Goal: Task Accomplishment & Management: Use online tool/utility

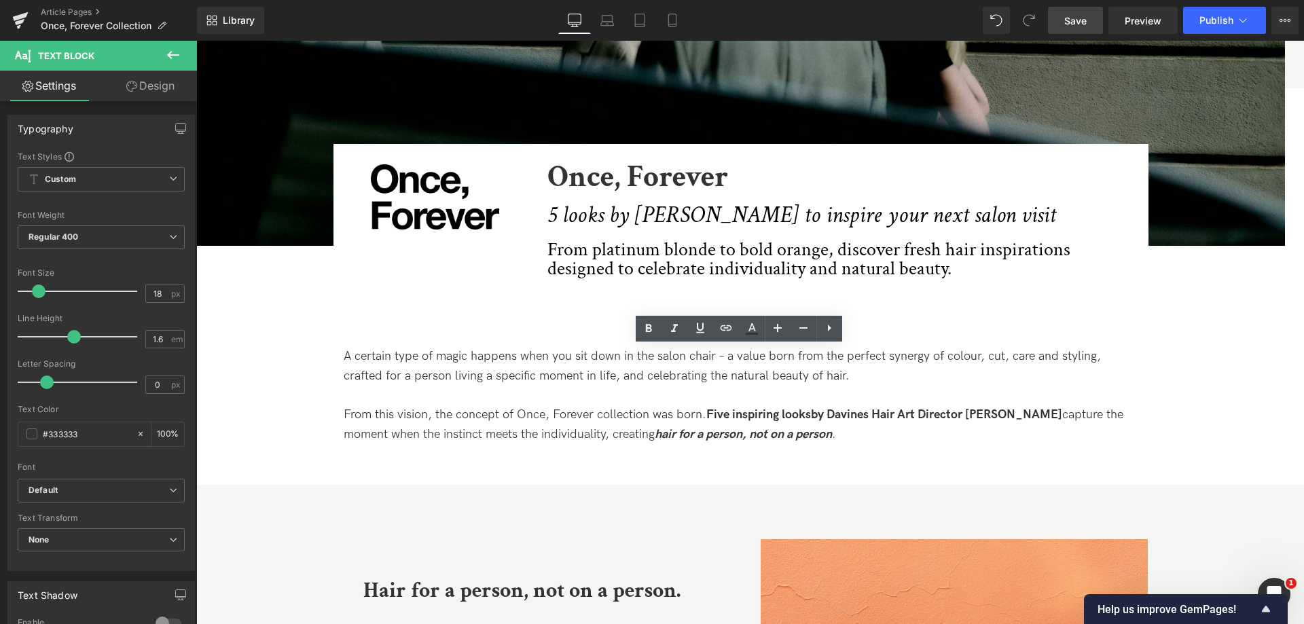
click at [1090, 24] on link "Save" at bounding box center [1075, 20] width 55 height 27
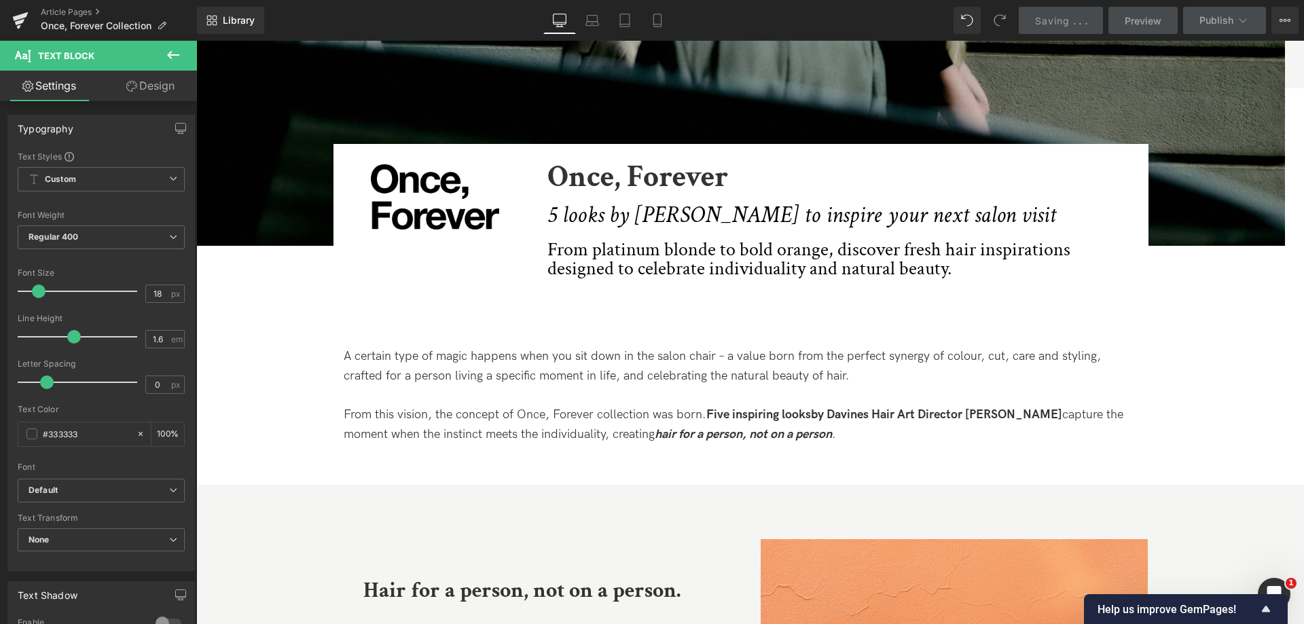
click at [87, 4] on div "Article Pages Once, Forever Collection" at bounding box center [98, 20] width 197 height 41
click at [81, 14] on link "Article Pages" at bounding box center [119, 12] width 156 height 11
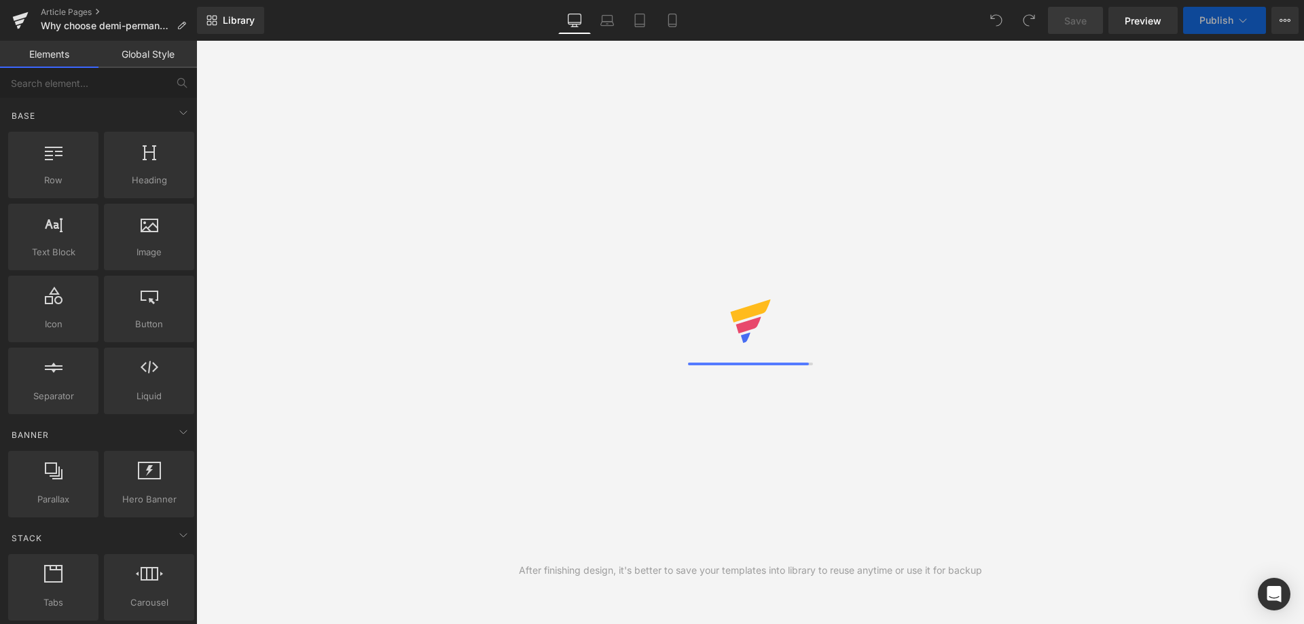
click at [69, 0] on div "You are previewing how the will restyle your page. You can not edit Elements in…" at bounding box center [652, 0] width 1304 height 0
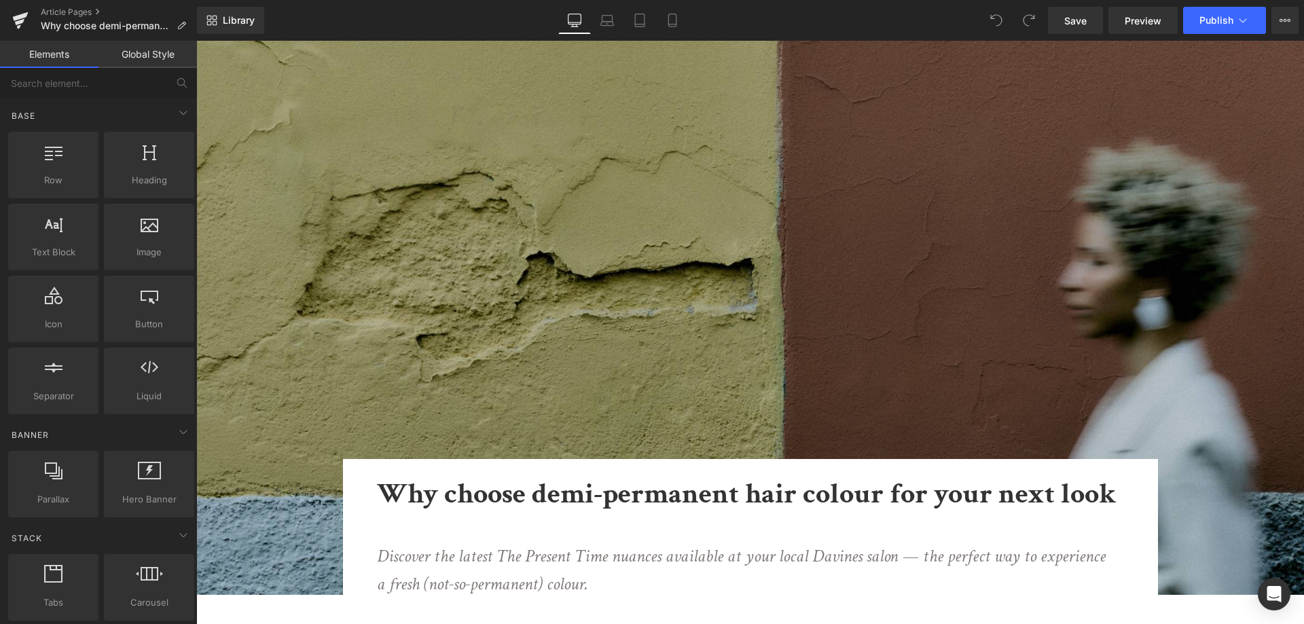
click at [69, 12] on link "Article Pages" at bounding box center [119, 12] width 156 height 11
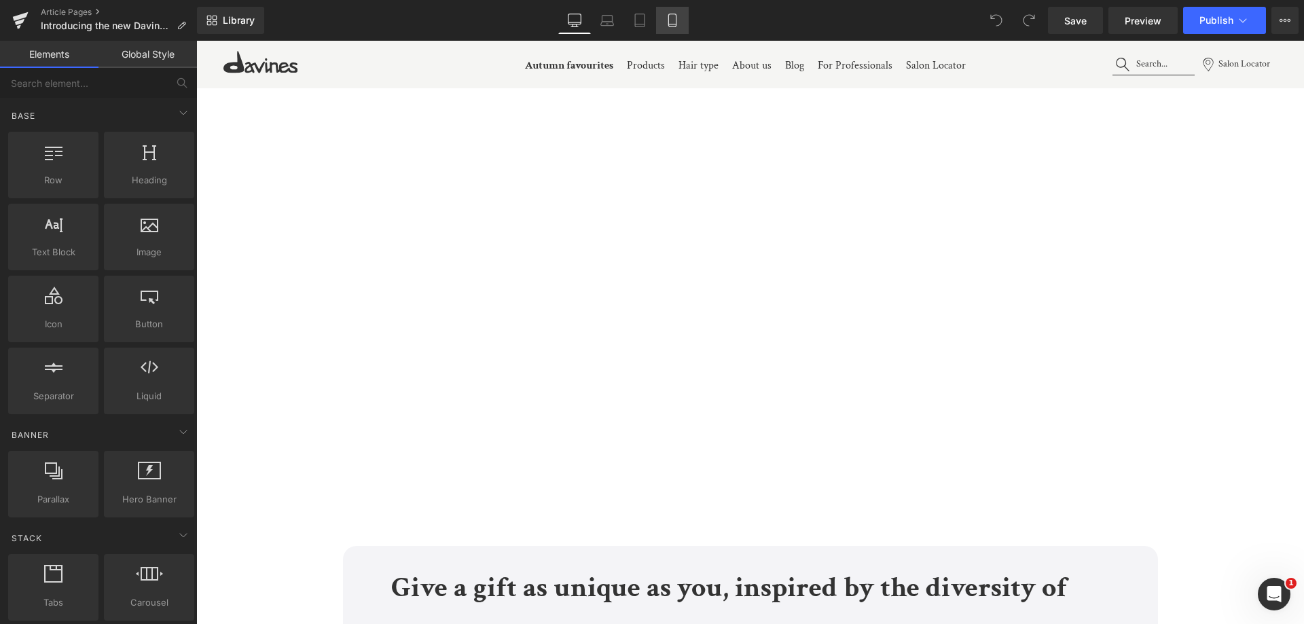
click at [664, 17] on link "Mobile" at bounding box center [672, 20] width 33 height 27
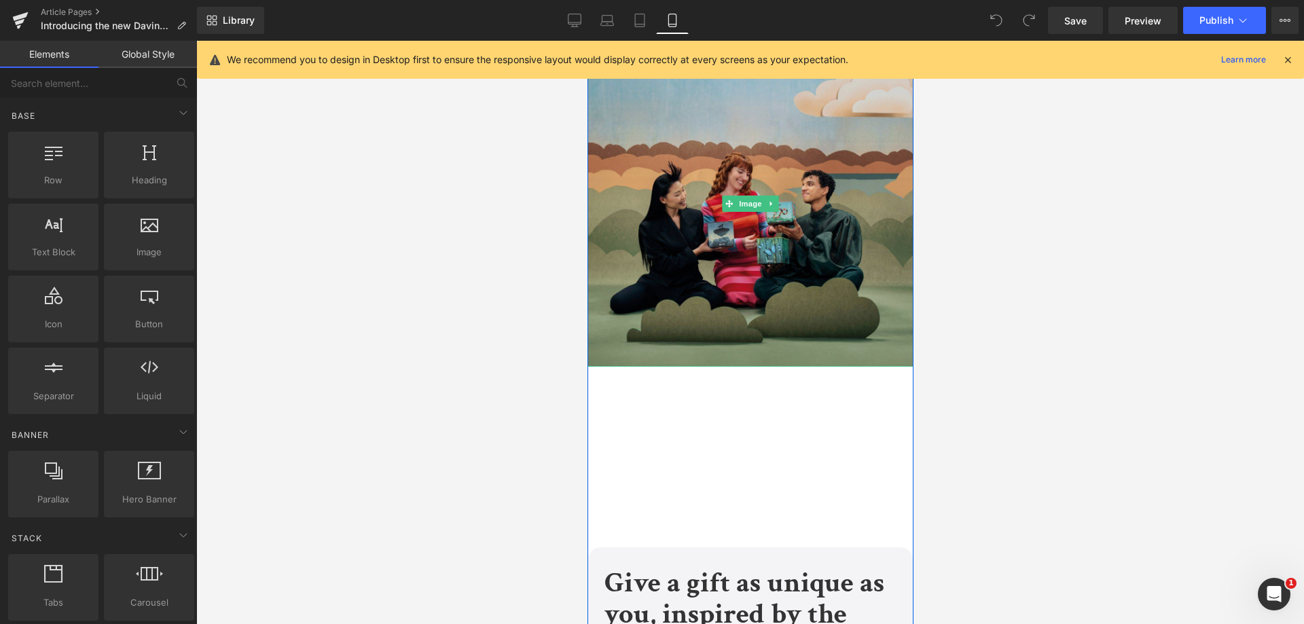
click at [813, 232] on img at bounding box center [750, 204] width 326 height 326
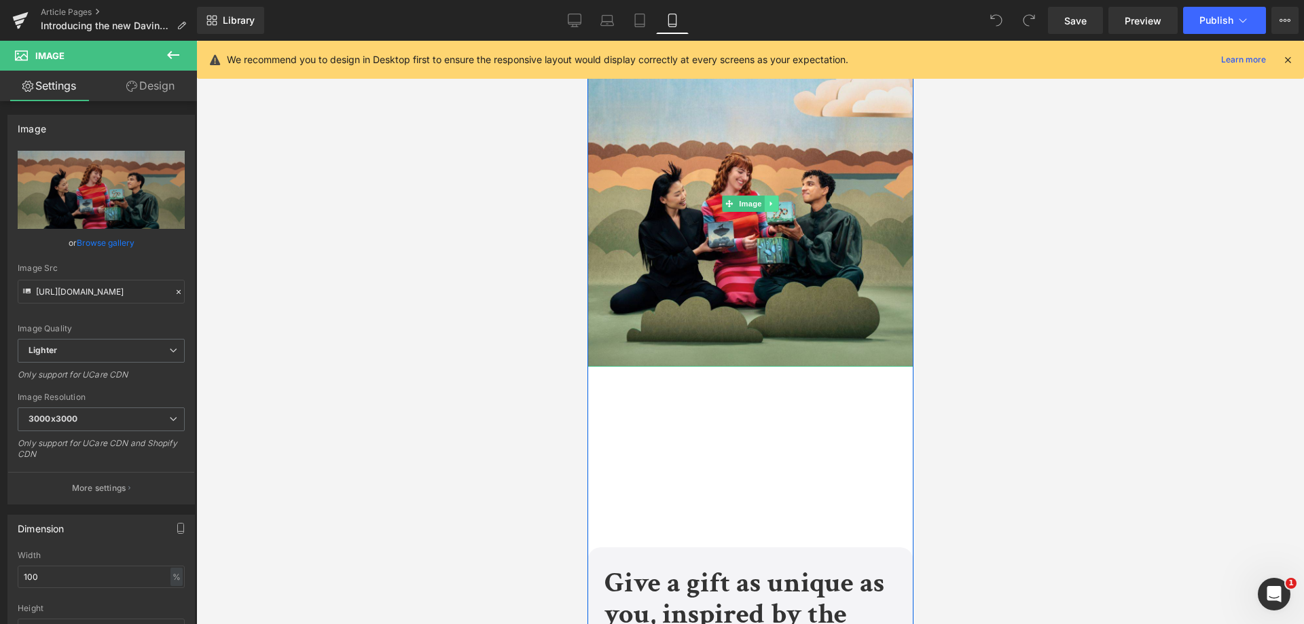
click at [767, 200] on icon at bounding box center [770, 204] width 7 height 8
click at [774, 202] on icon at bounding box center [777, 203] width 7 height 7
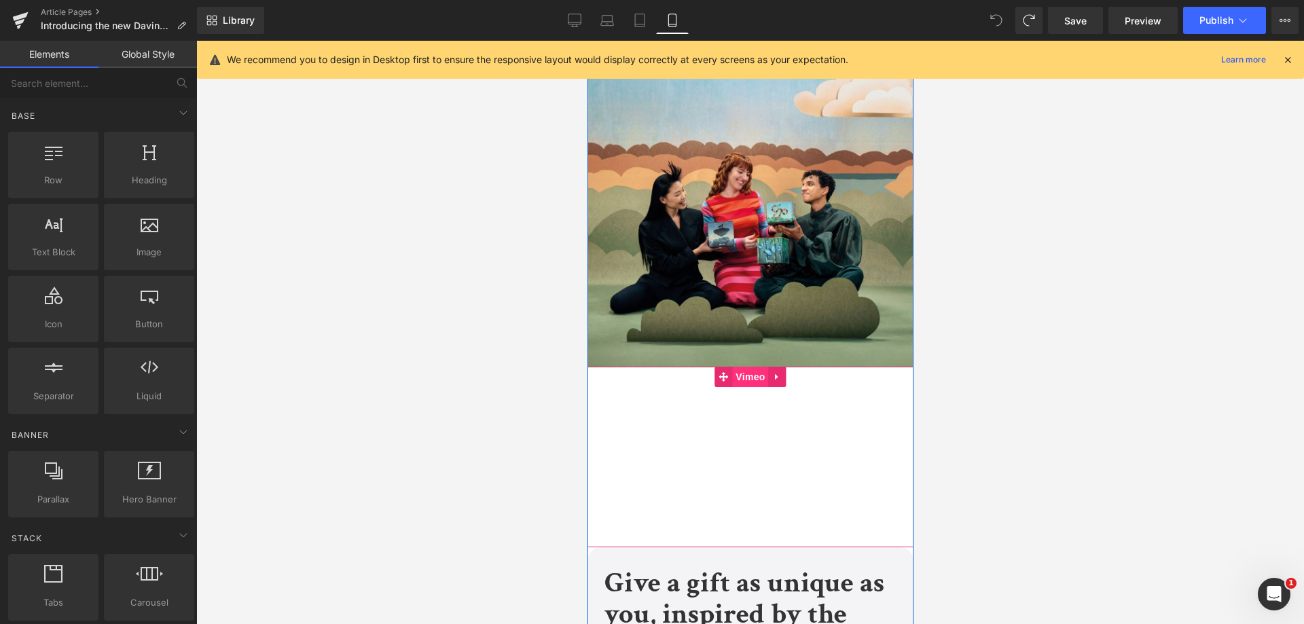
click at [735, 372] on span "Vimeo" at bounding box center [749, 377] width 36 height 20
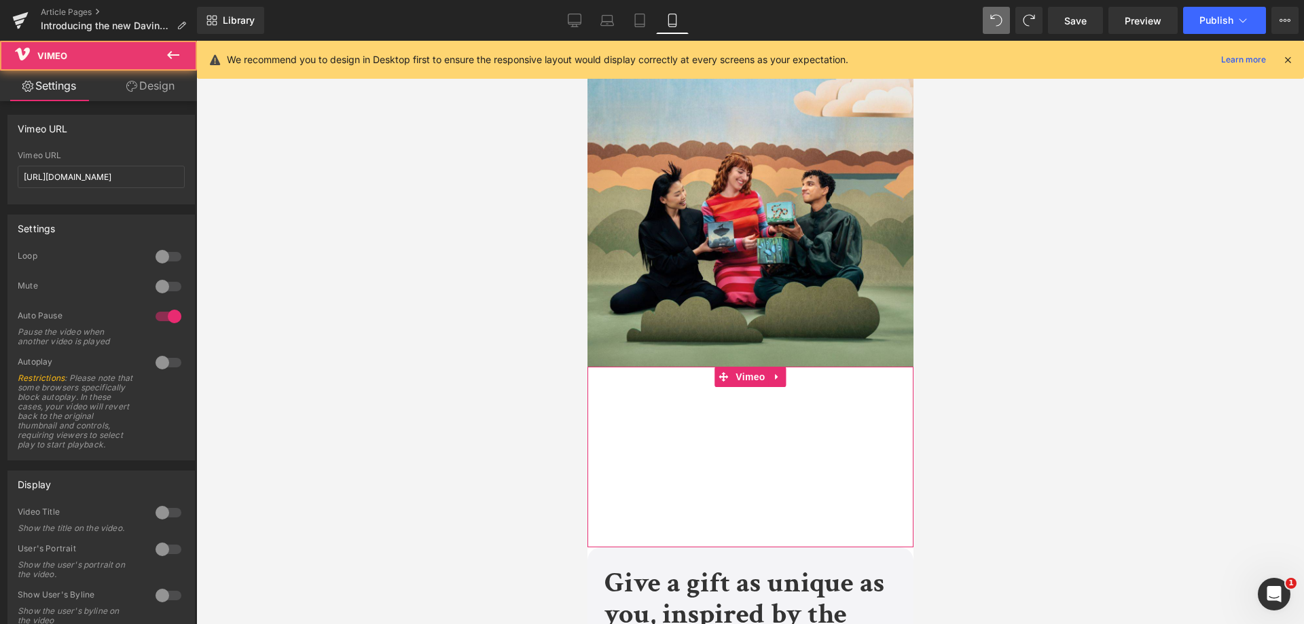
click at [185, 98] on link "Design" at bounding box center [150, 86] width 98 height 31
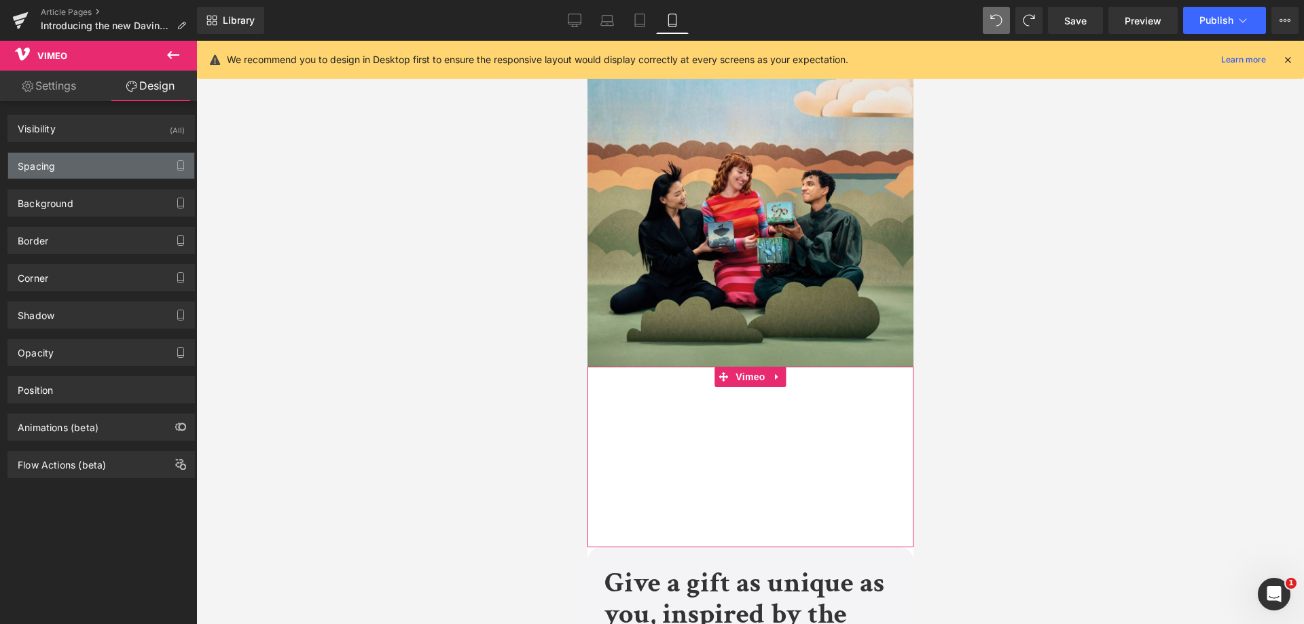
click at [135, 168] on div "Spacing" at bounding box center [101, 166] width 186 height 26
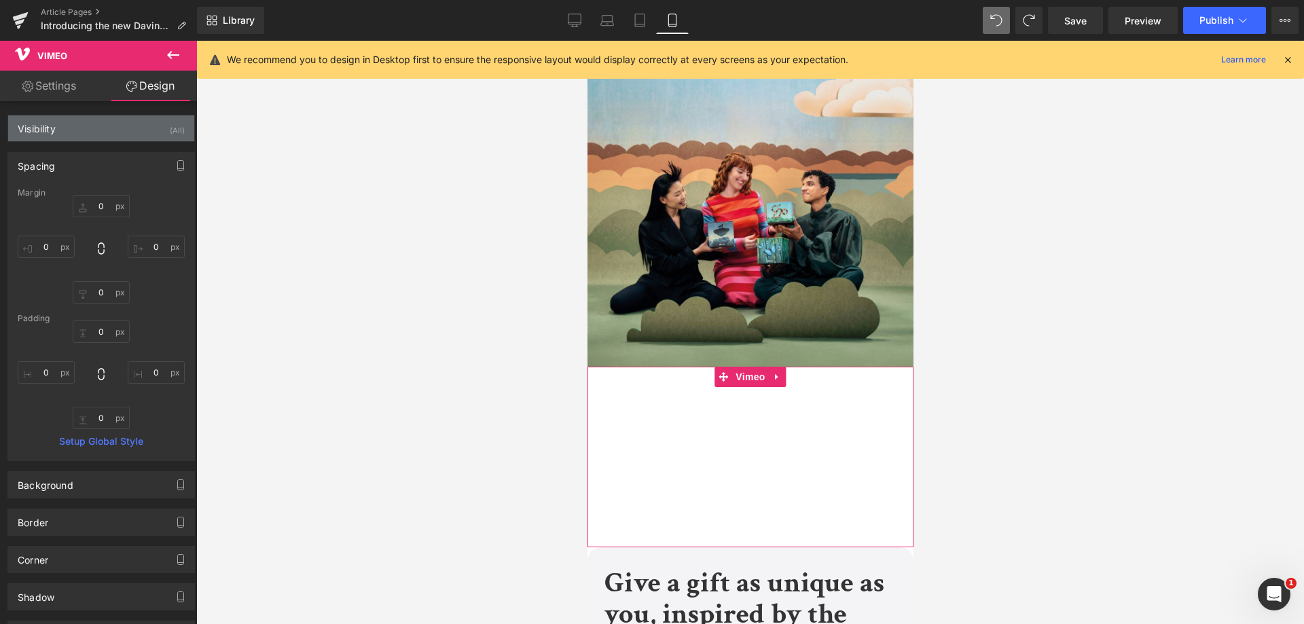
click at [141, 123] on div "Visibility (All)" at bounding box center [101, 128] width 186 height 26
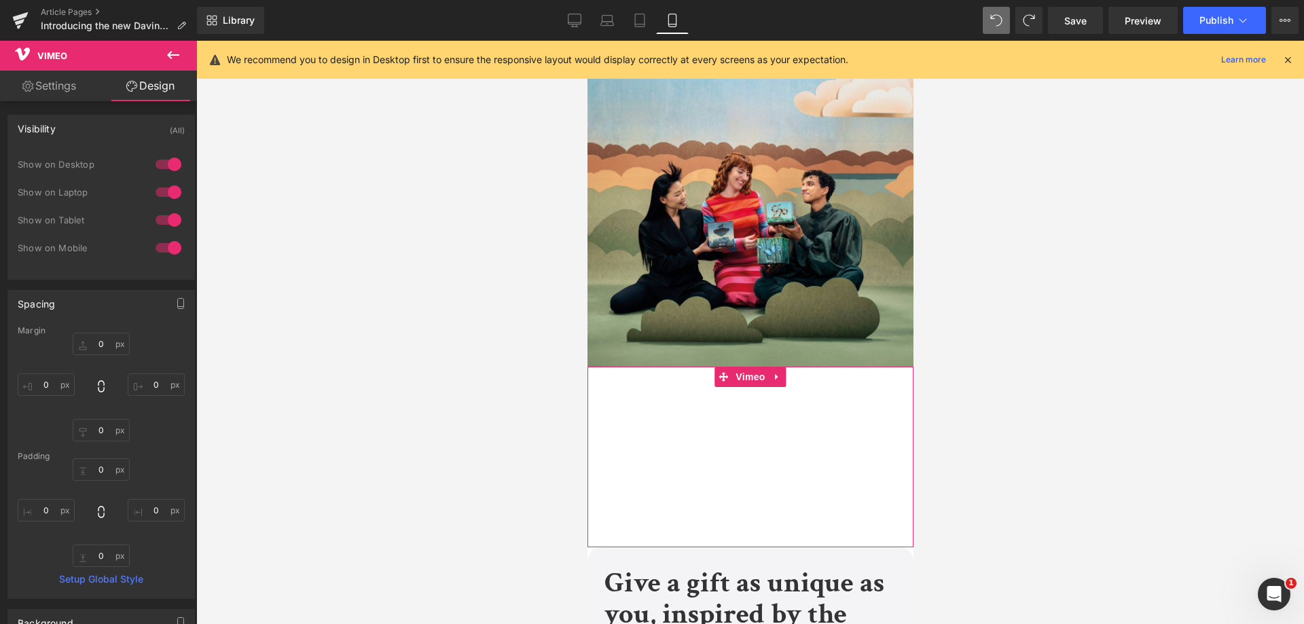
click at [166, 247] on div at bounding box center [168, 248] width 33 height 22
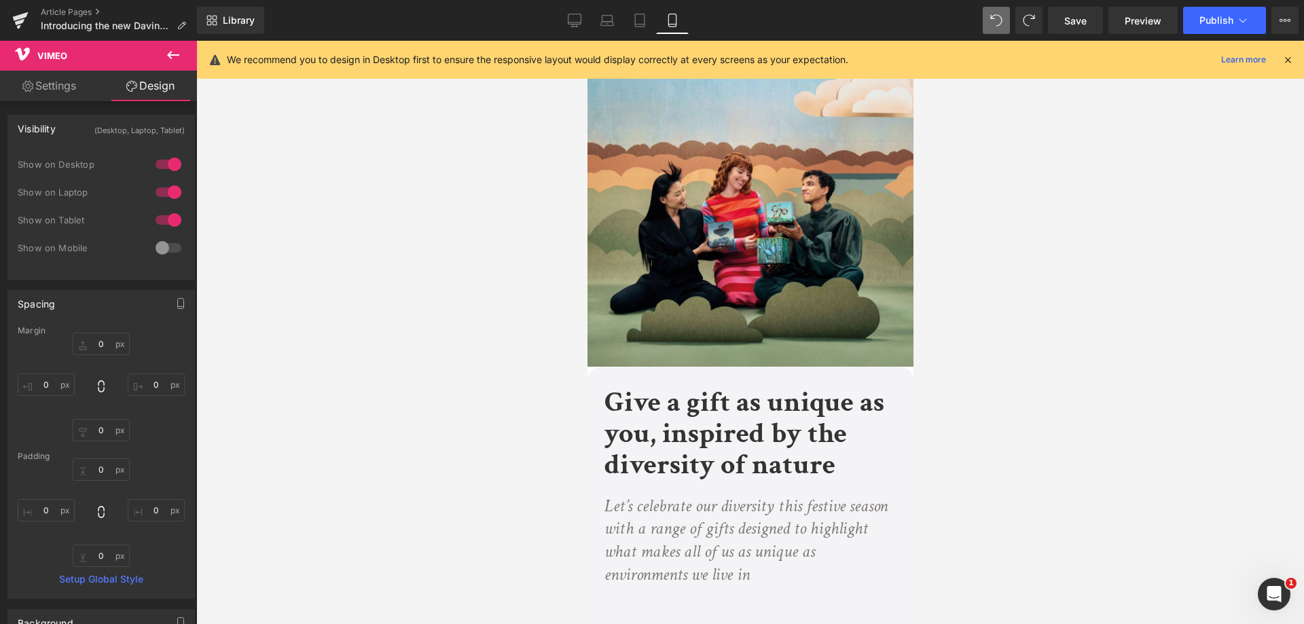
click at [1030, 299] on div at bounding box center [750, 332] width 1108 height 583
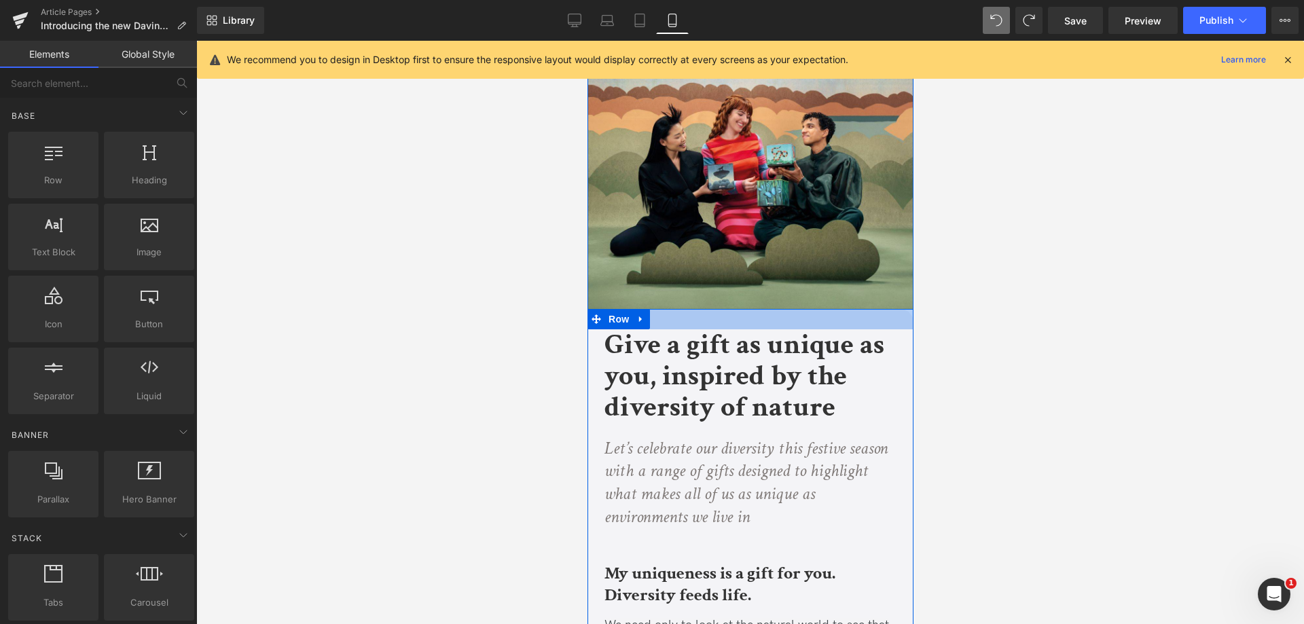
scroll to position [136, 0]
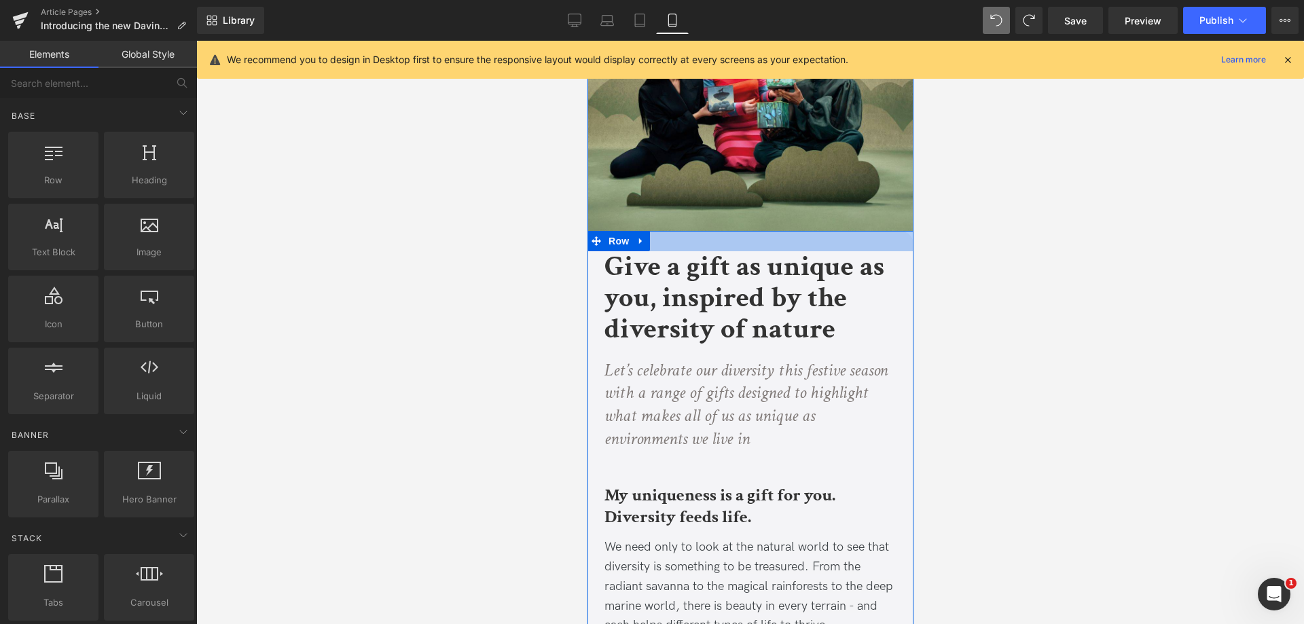
click at [754, 236] on div at bounding box center [750, 241] width 326 height 20
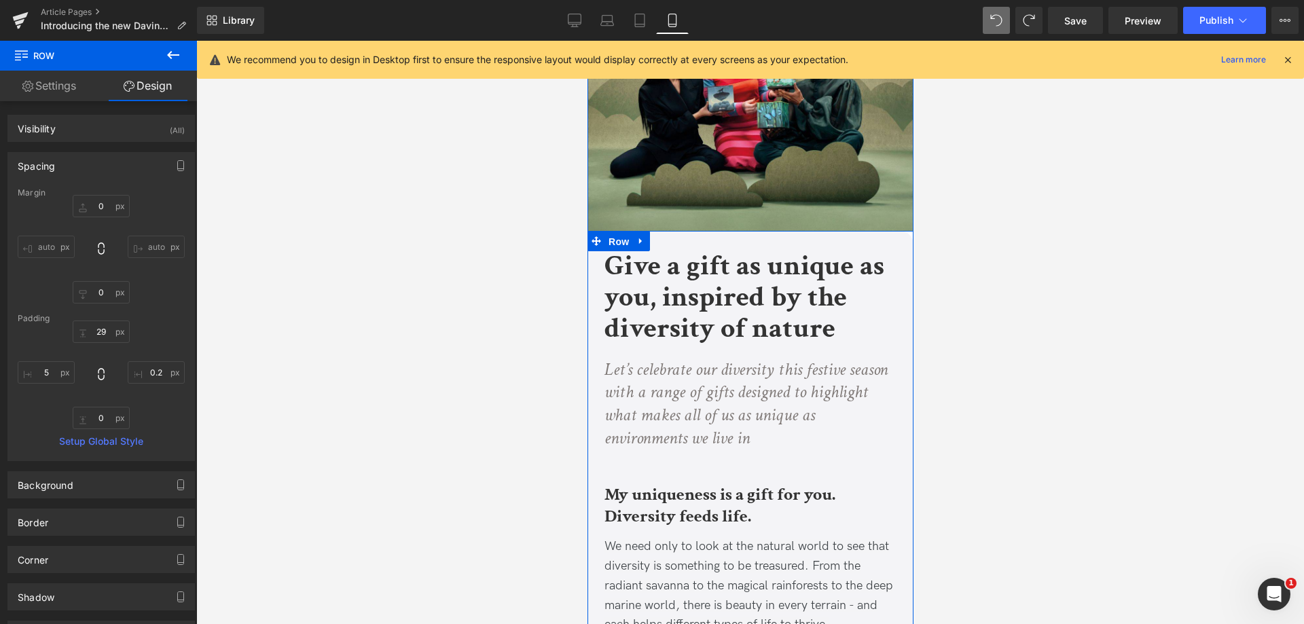
click at [609, 238] on span "Row" at bounding box center [617, 242] width 27 height 20
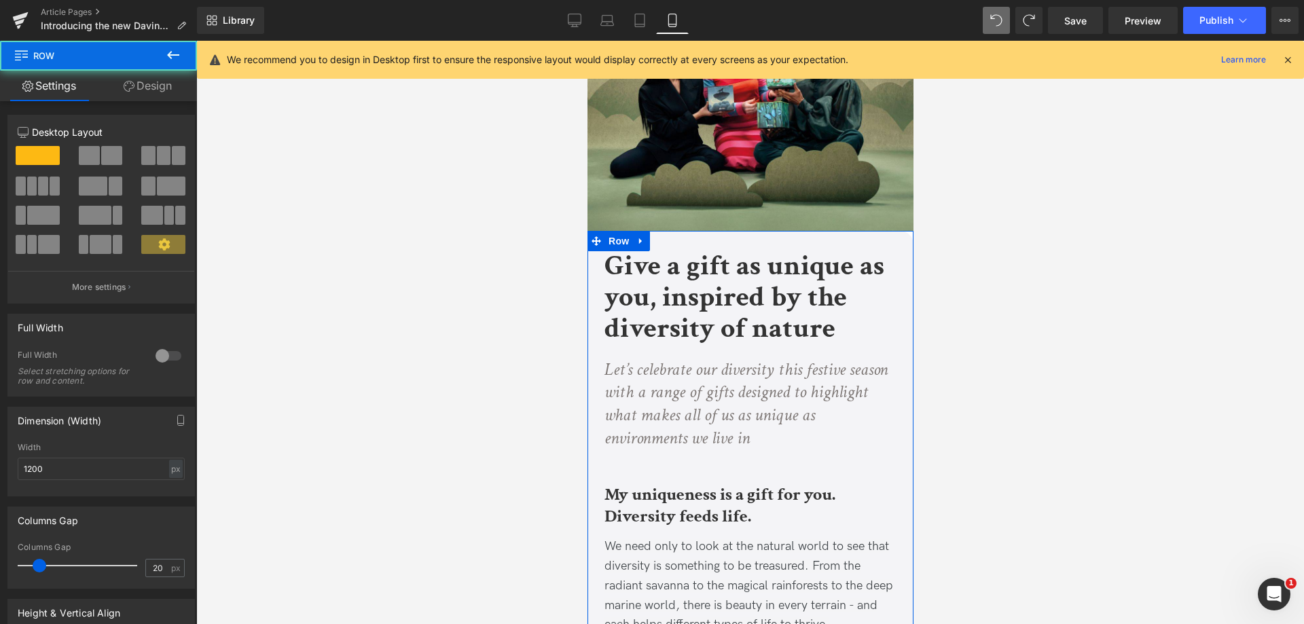
click at [147, 78] on link "Design" at bounding box center [147, 86] width 98 height 31
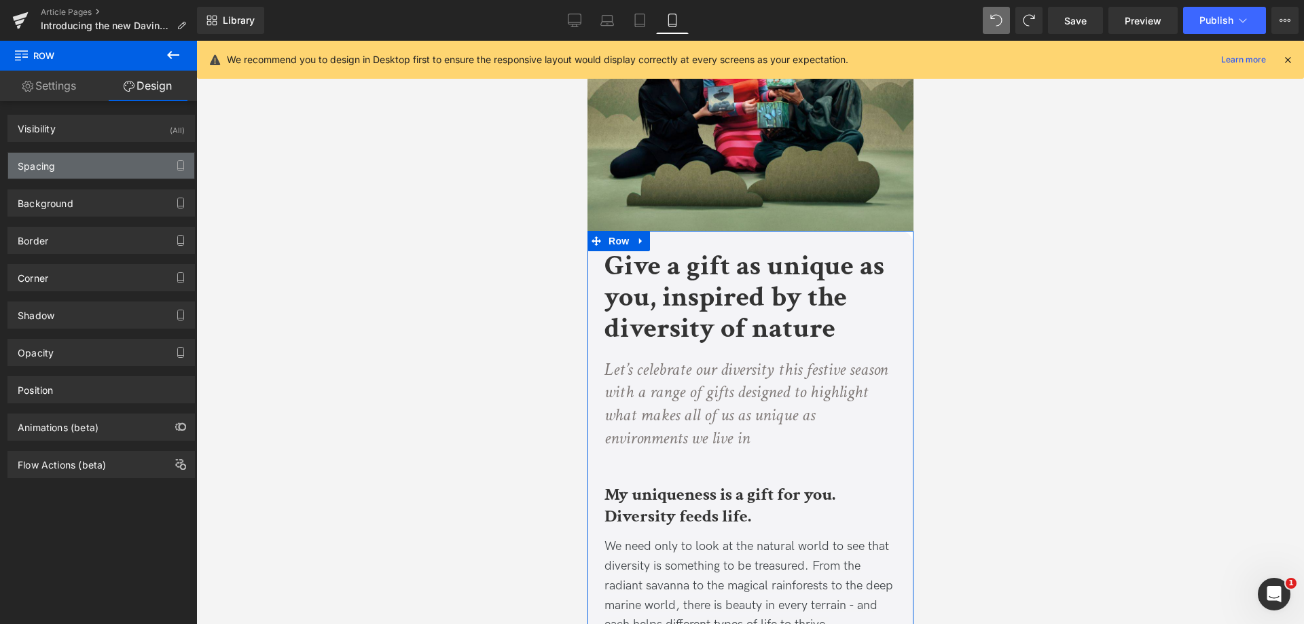
click at [80, 175] on div "Spacing" at bounding box center [101, 166] width 186 height 26
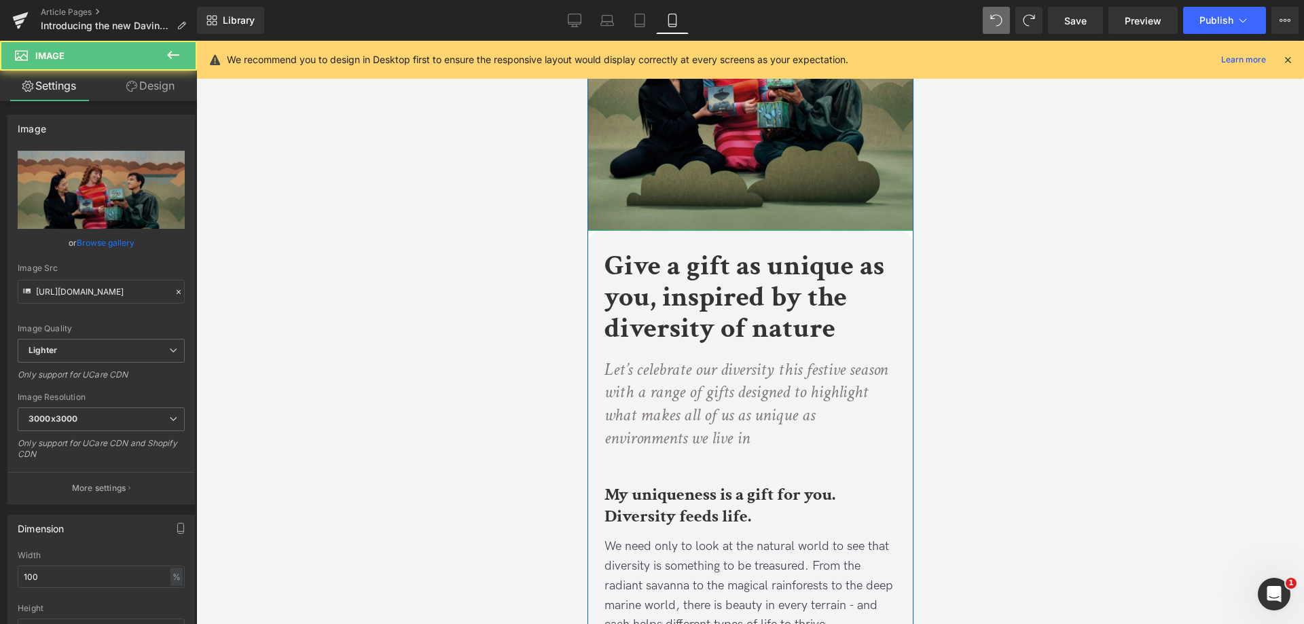
click at [678, 200] on img at bounding box center [750, 68] width 326 height 326
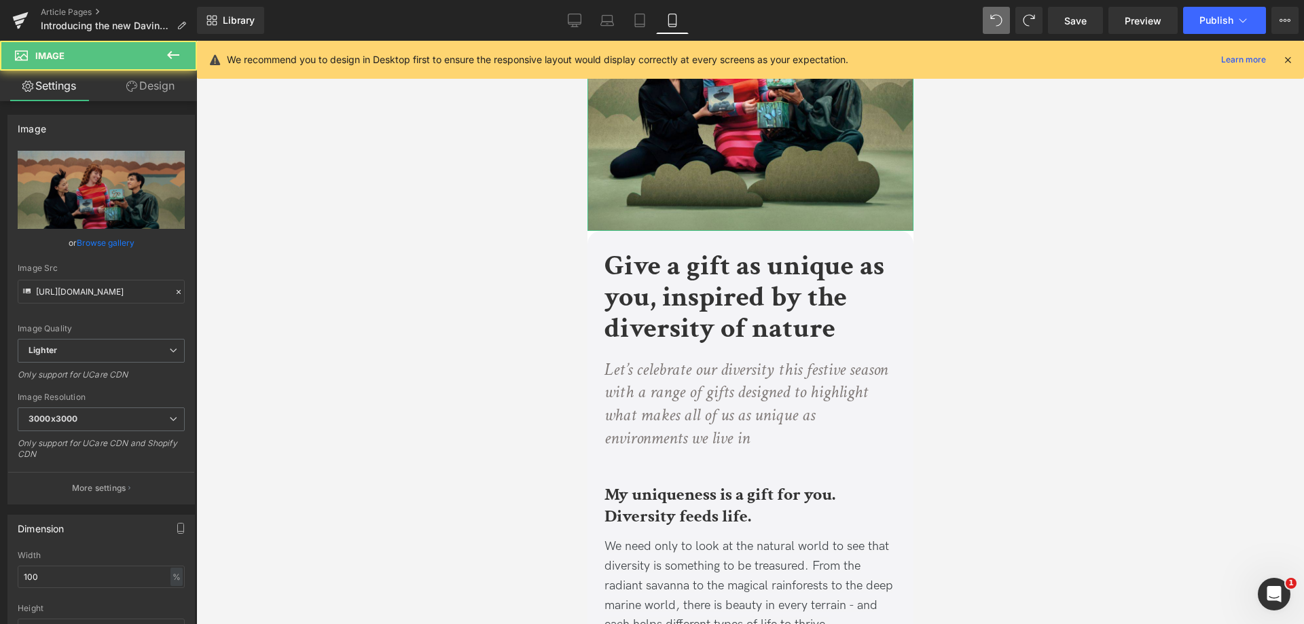
click at [155, 87] on link "Design" at bounding box center [150, 86] width 98 height 31
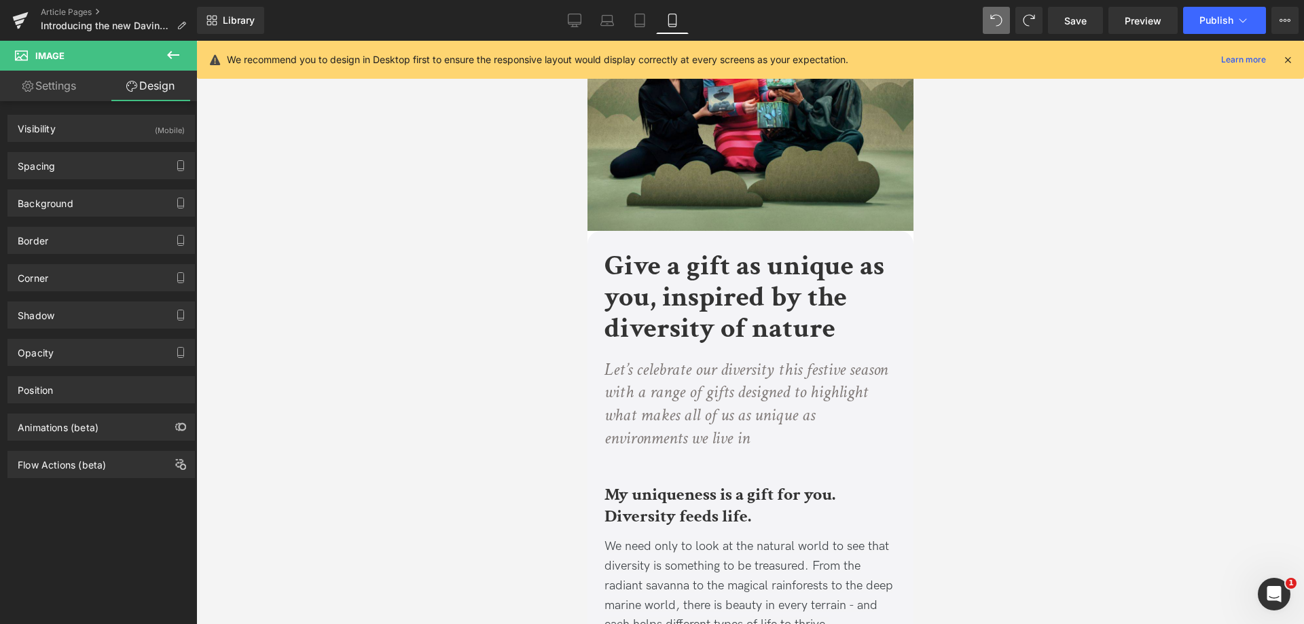
click at [405, 304] on div at bounding box center [750, 332] width 1108 height 583
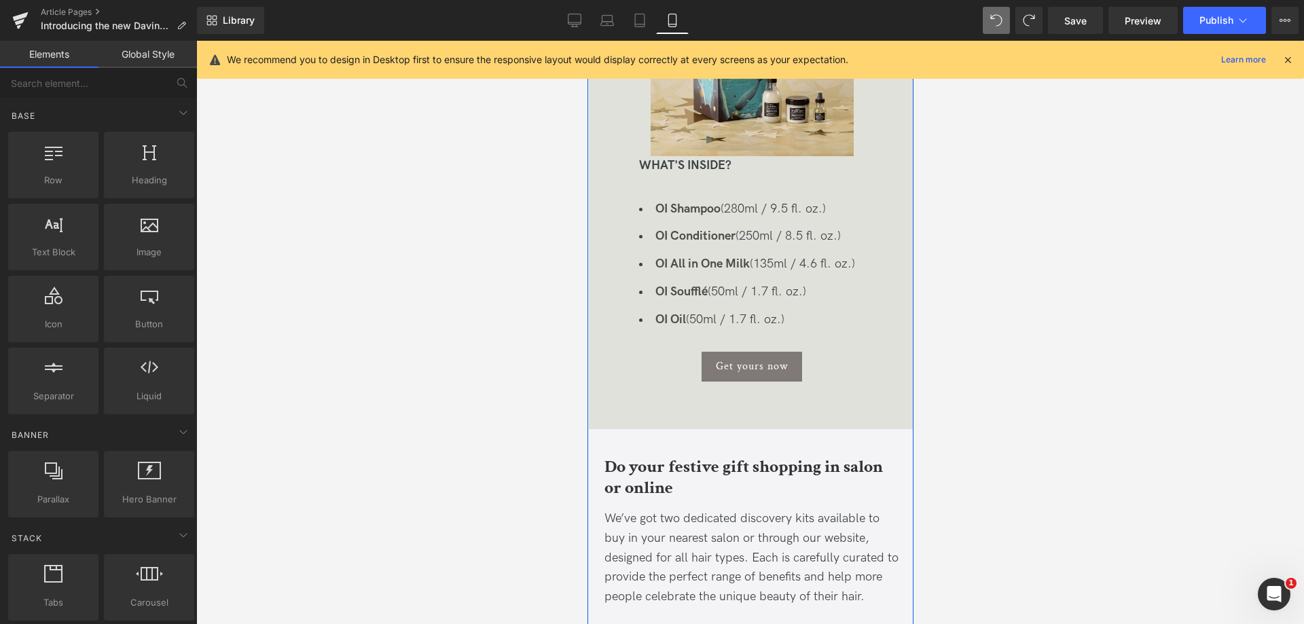
scroll to position [1154, 0]
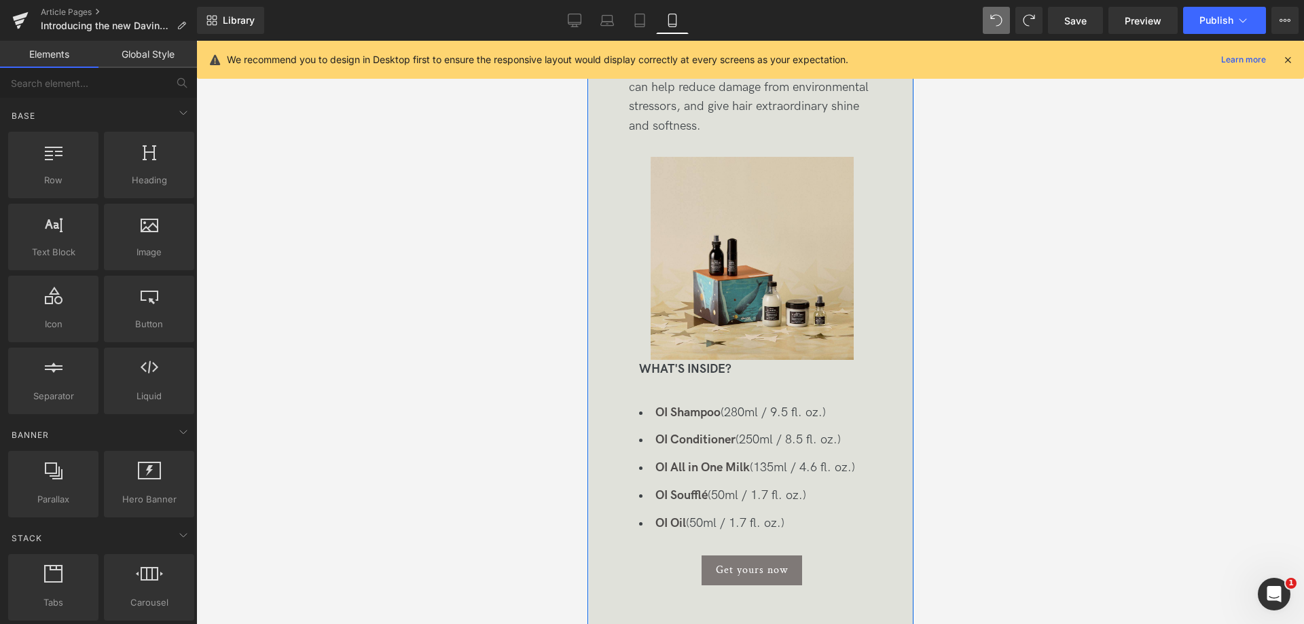
click at [853, 264] on div at bounding box center [750, 258] width 225 height 203
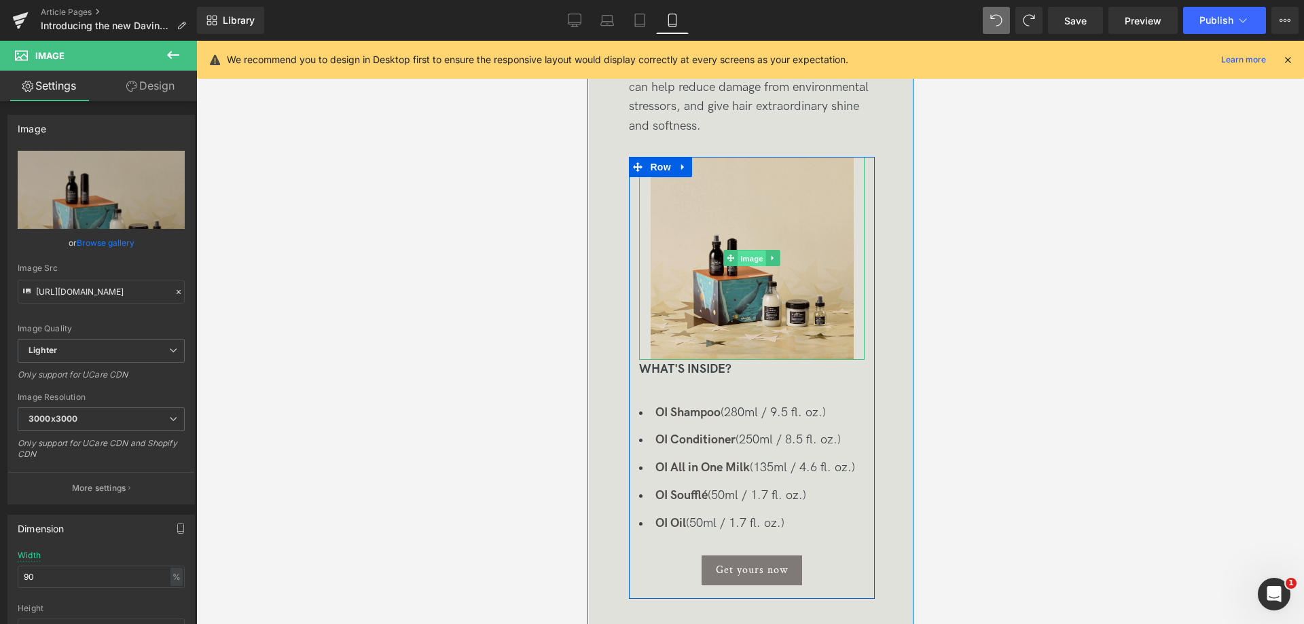
click at [740, 257] on span "Image" at bounding box center [752, 259] width 29 height 16
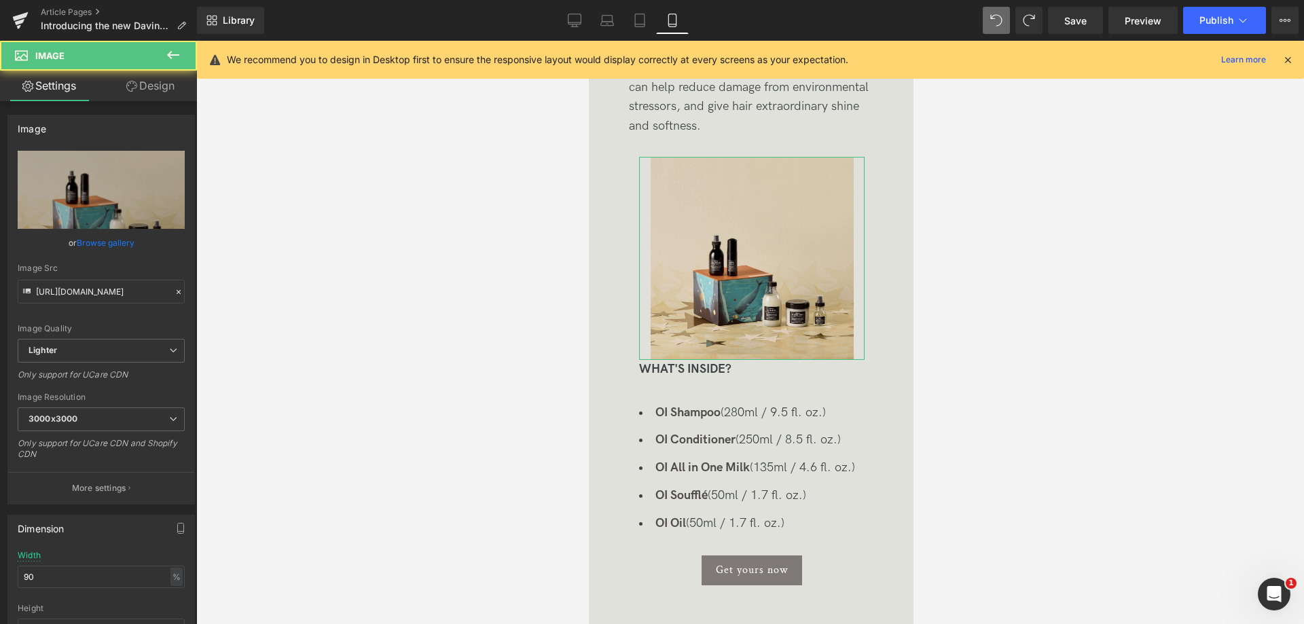
click at [160, 89] on link "Design" at bounding box center [150, 86] width 98 height 31
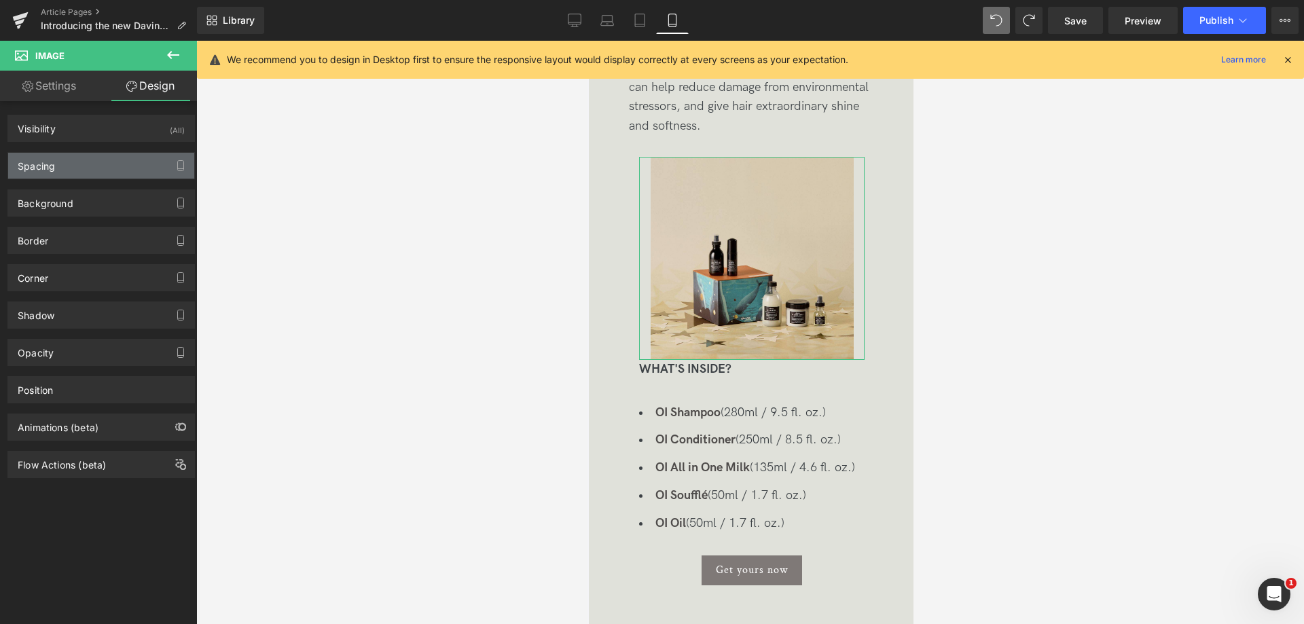
click at [116, 164] on div "Spacing" at bounding box center [101, 166] width 186 height 26
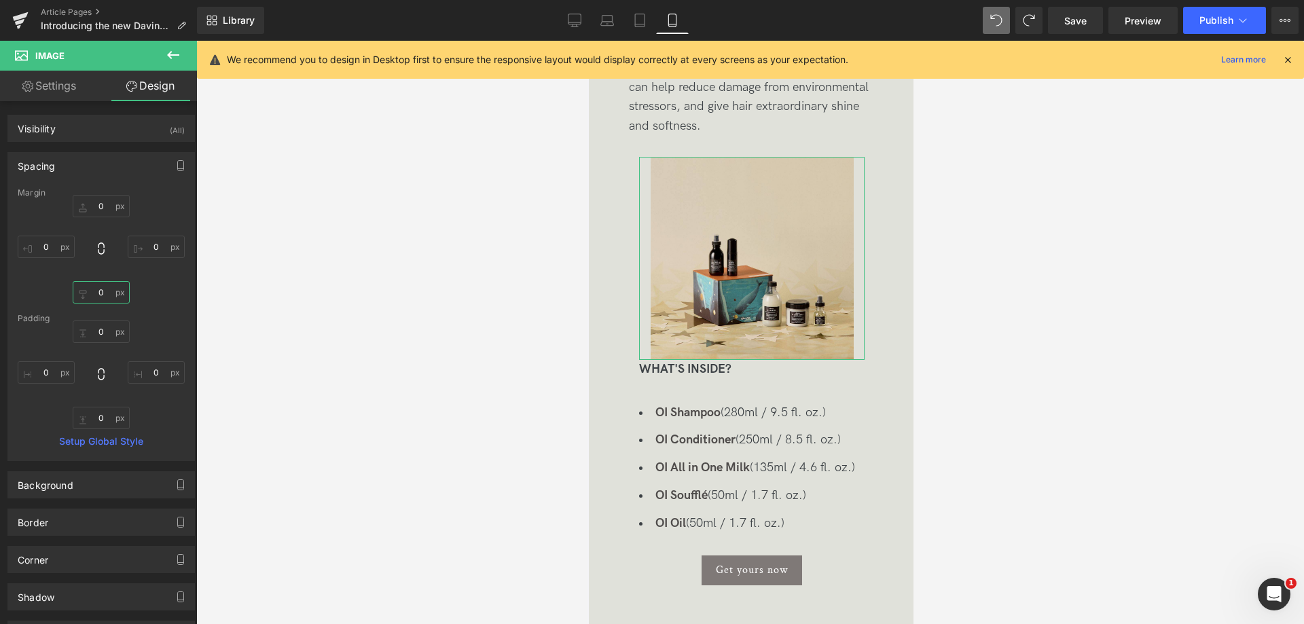
click at [93, 294] on input "0" at bounding box center [101, 292] width 57 height 22
click at [88, 297] on input "0" at bounding box center [101, 292] width 57 height 22
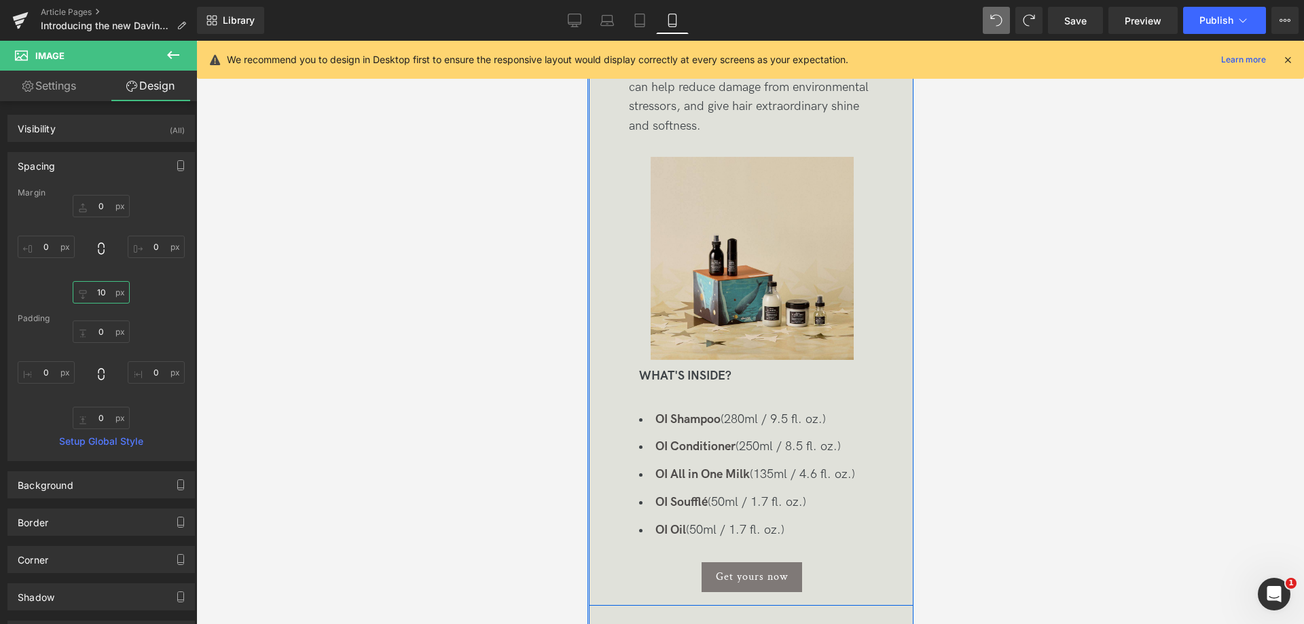
type input "0"
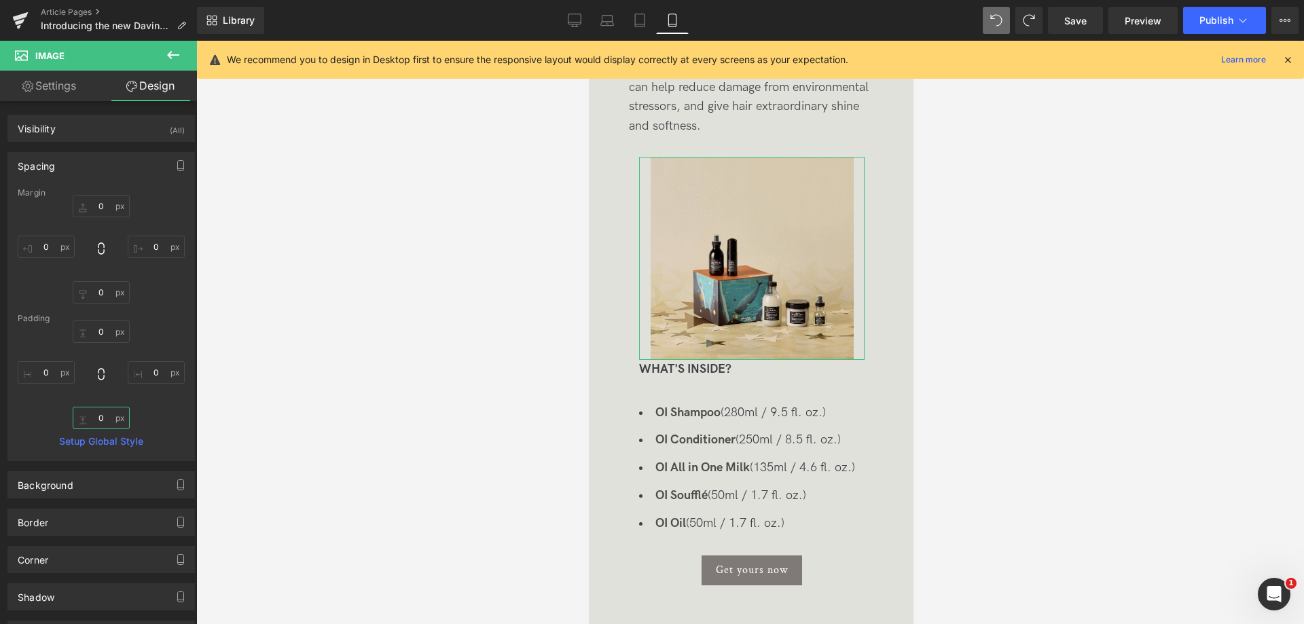
click at [86, 414] on input "0" at bounding box center [101, 418] width 57 height 22
click at [88, 420] on input "0" at bounding box center [101, 418] width 57 height 22
type input "20"
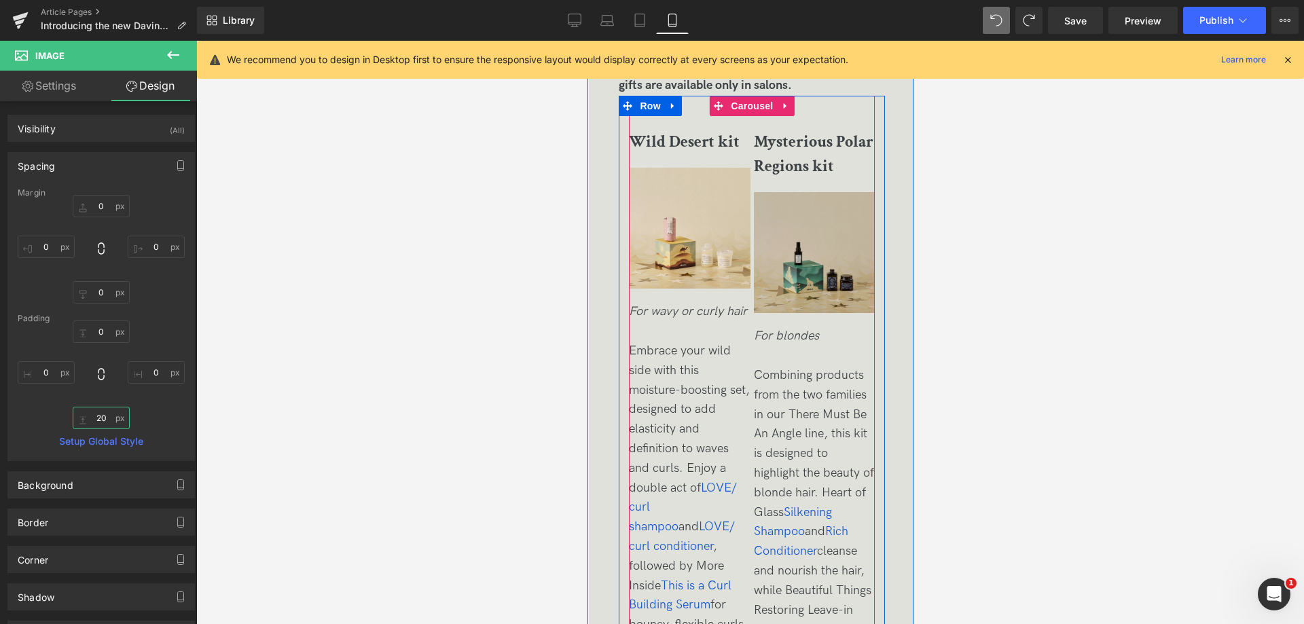
scroll to position [3124, 0]
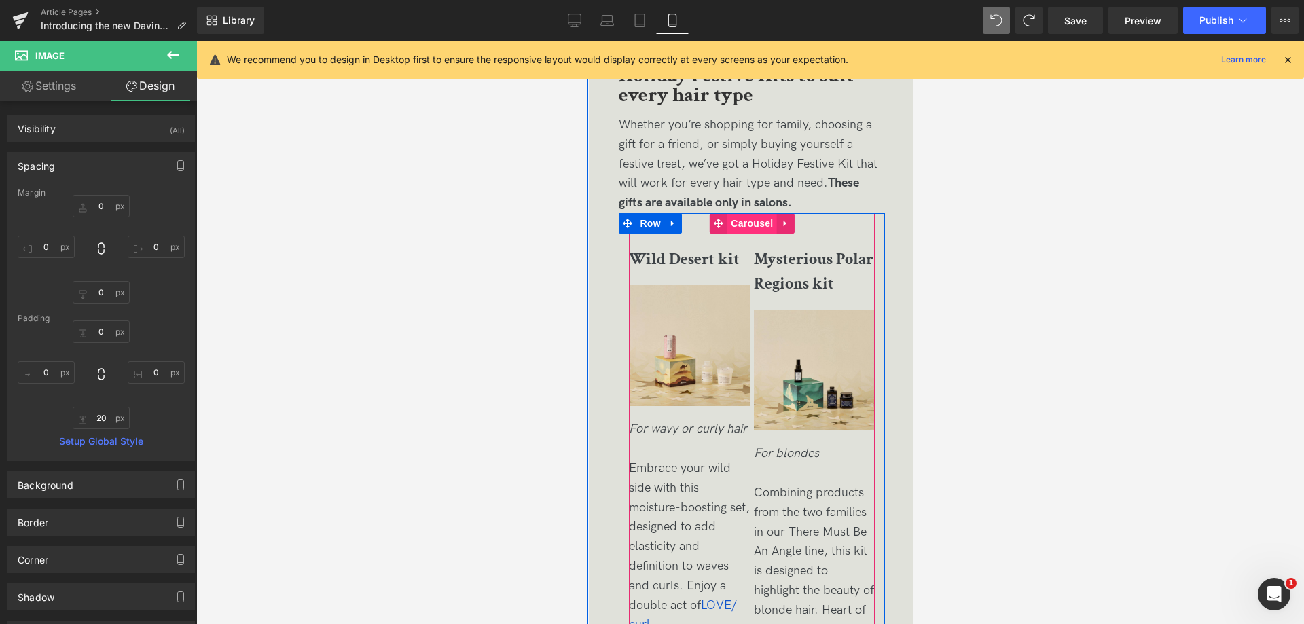
click at [748, 229] on span "Carousel" at bounding box center [751, 223] width 49 height 20
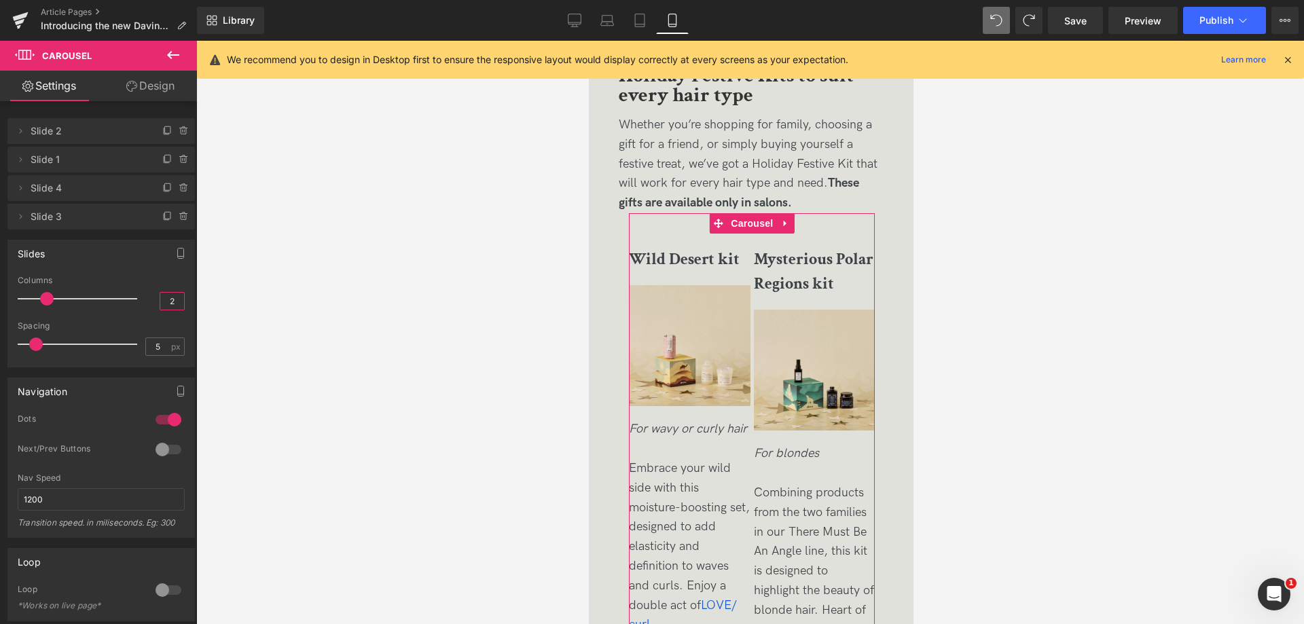
click at [173, 299] on input "2" at bounding box center [172, 301] width 24 height 17
type input "1"
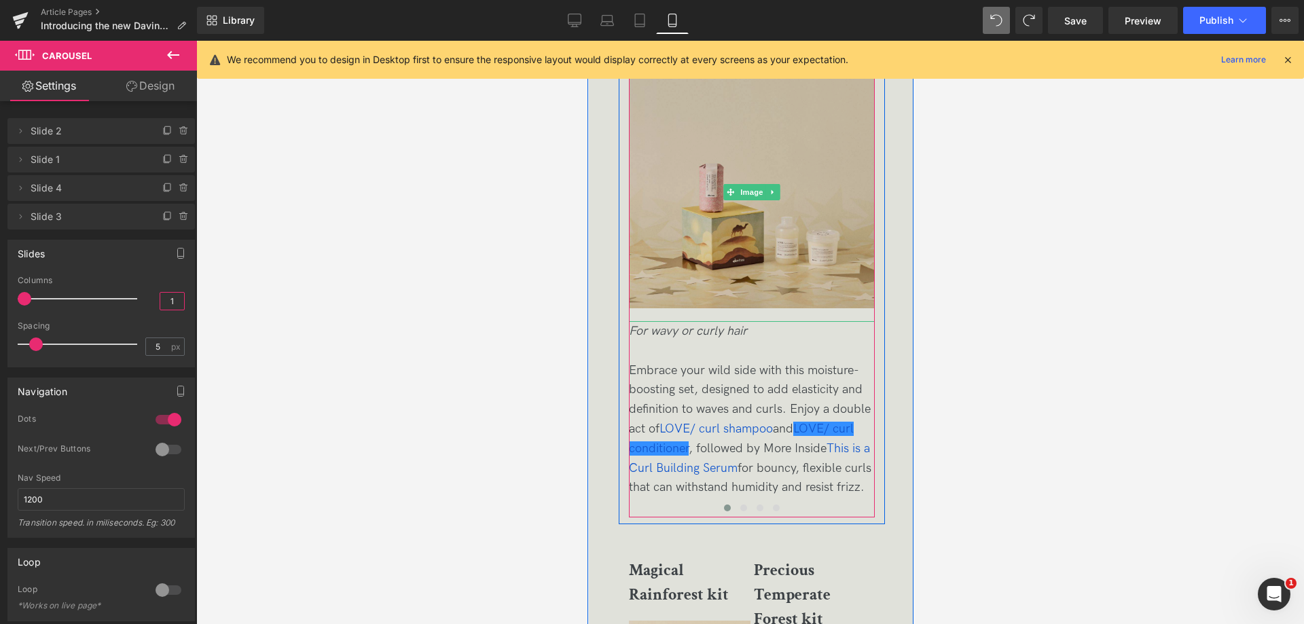
scroll to position [3396, 0]
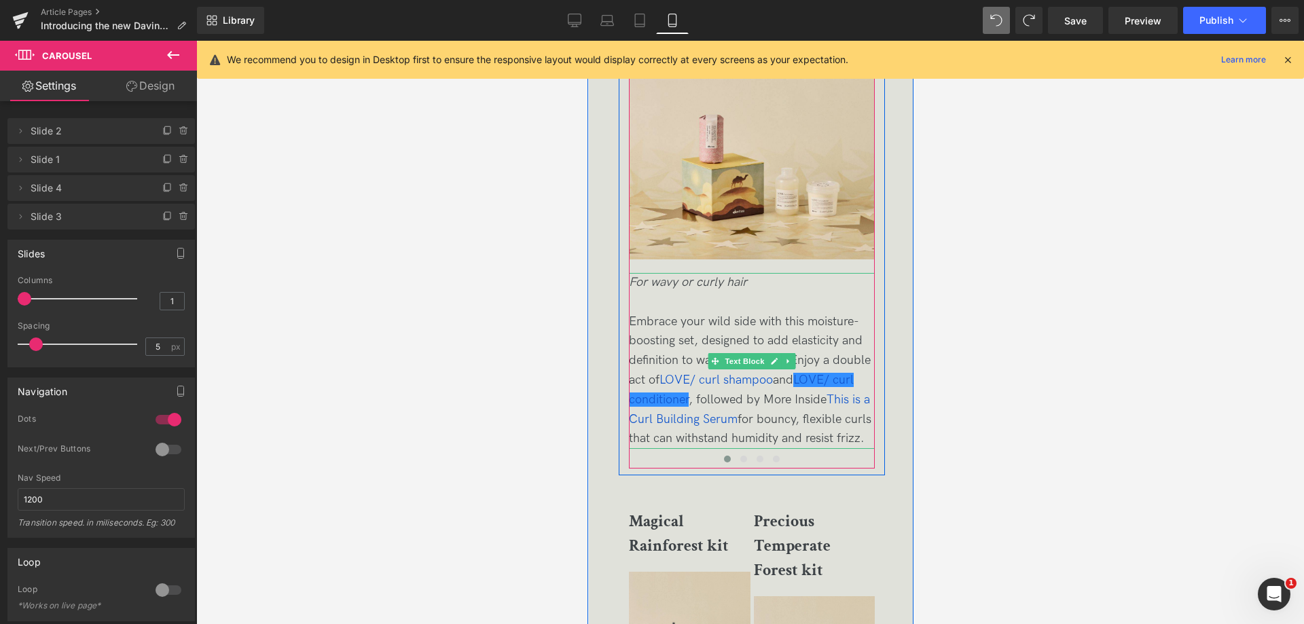
click at [779, 325] on span "Embrace your wild side with this moisture-boosting set, designed to add elastic…" at bounding box center [749, 380] width 242 height 132
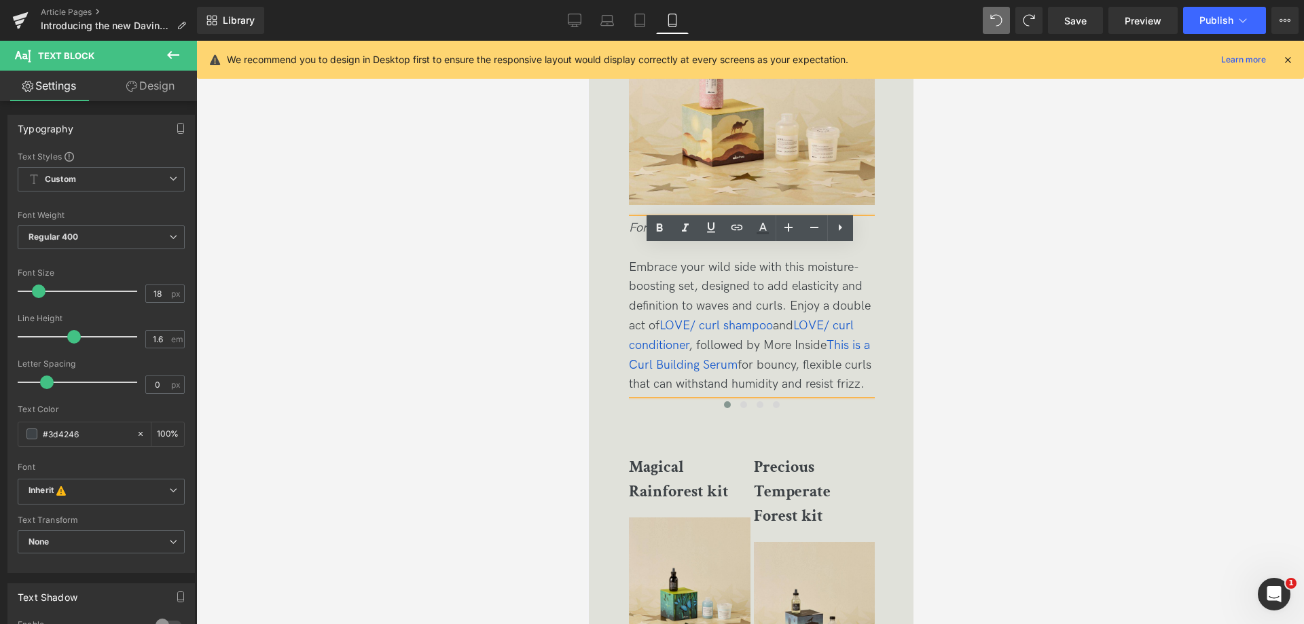
scroll to position [3531, 0]
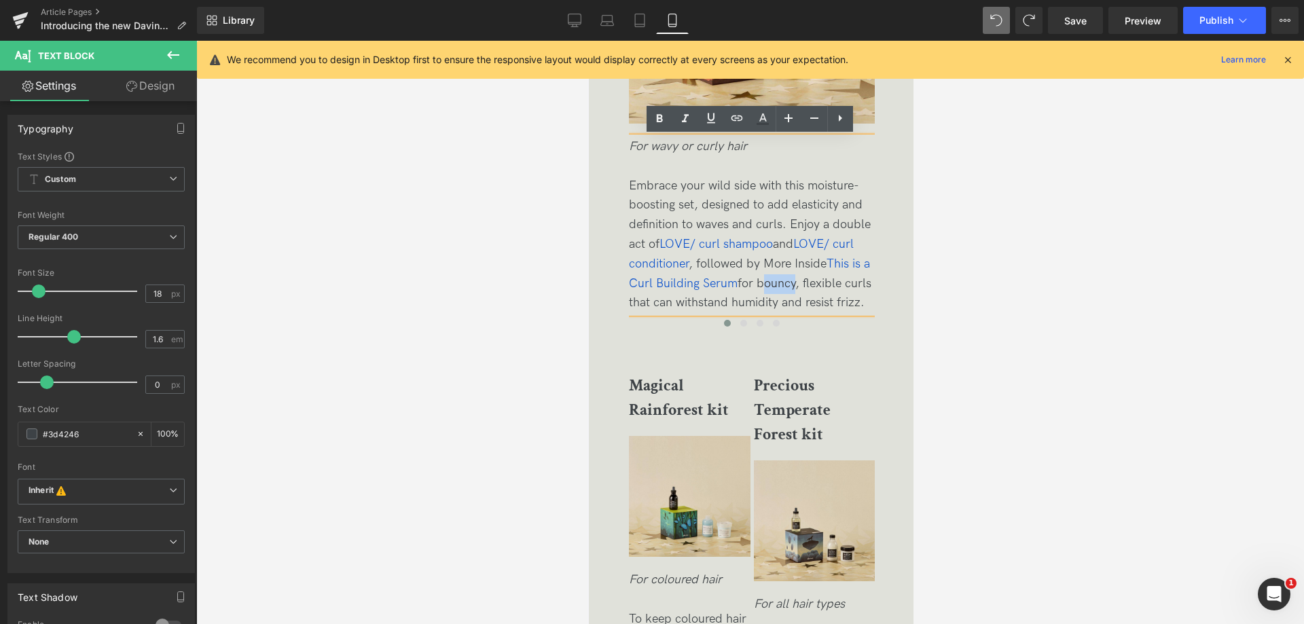
click at [710, 274] on p "Embrace your wild side with this moisture-boosting set, designed to add elastic…" at bounding box center [751, 245] width 246 height 137
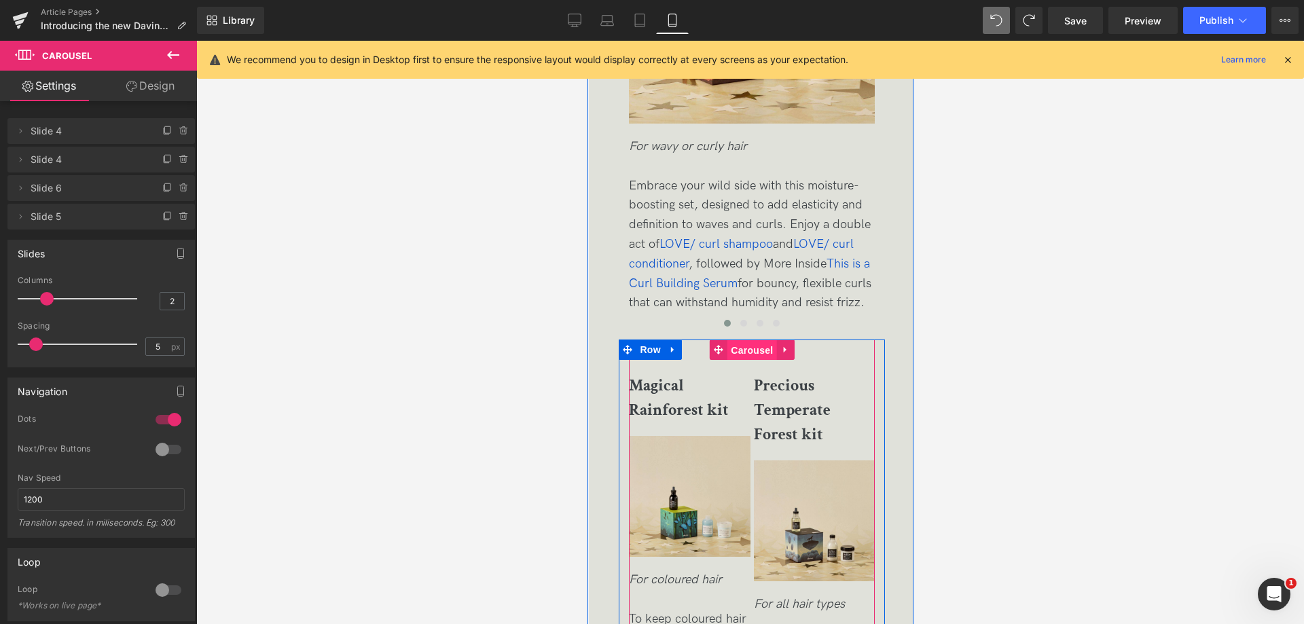
click at [735, 348] on span "Carousel" at bounding box center [751, 350] width 49 height 20
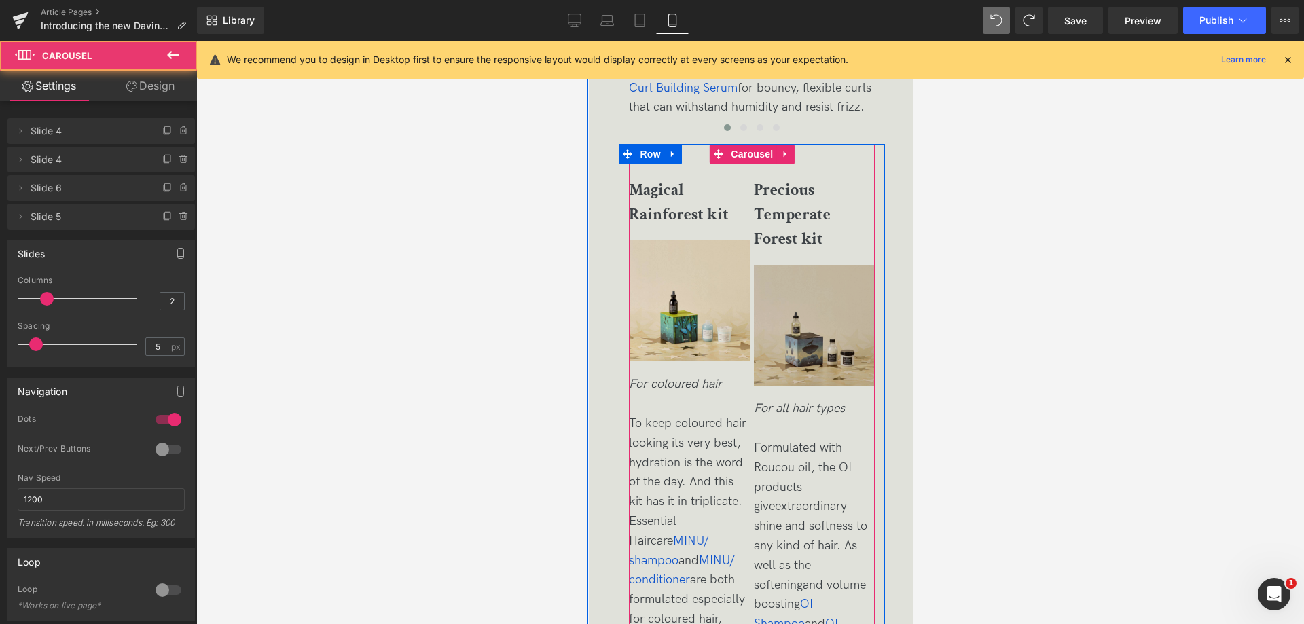
scroll to position [3735, 0]
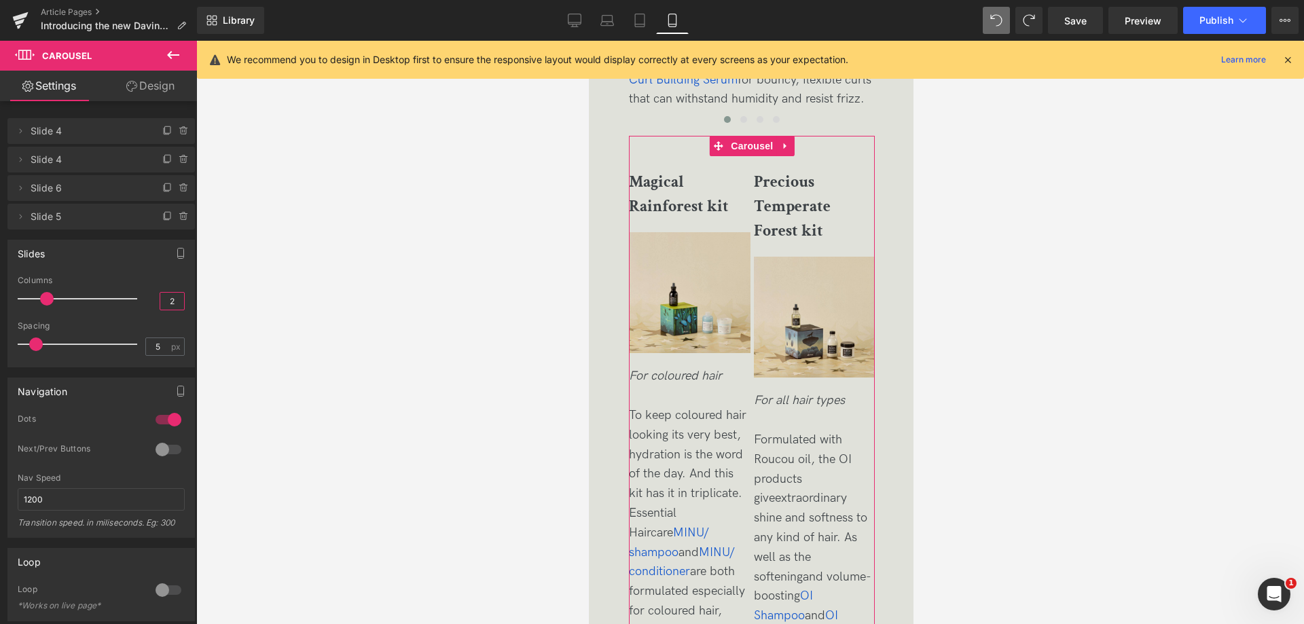
drag, startPoint x: 164, startPoint y: 304, endPoint x: 170, endPoint y: 302, distance: 7.1
click at [170, 302] on input "2" at bounding box center [172, 301] width 24 height 17
type input "1"
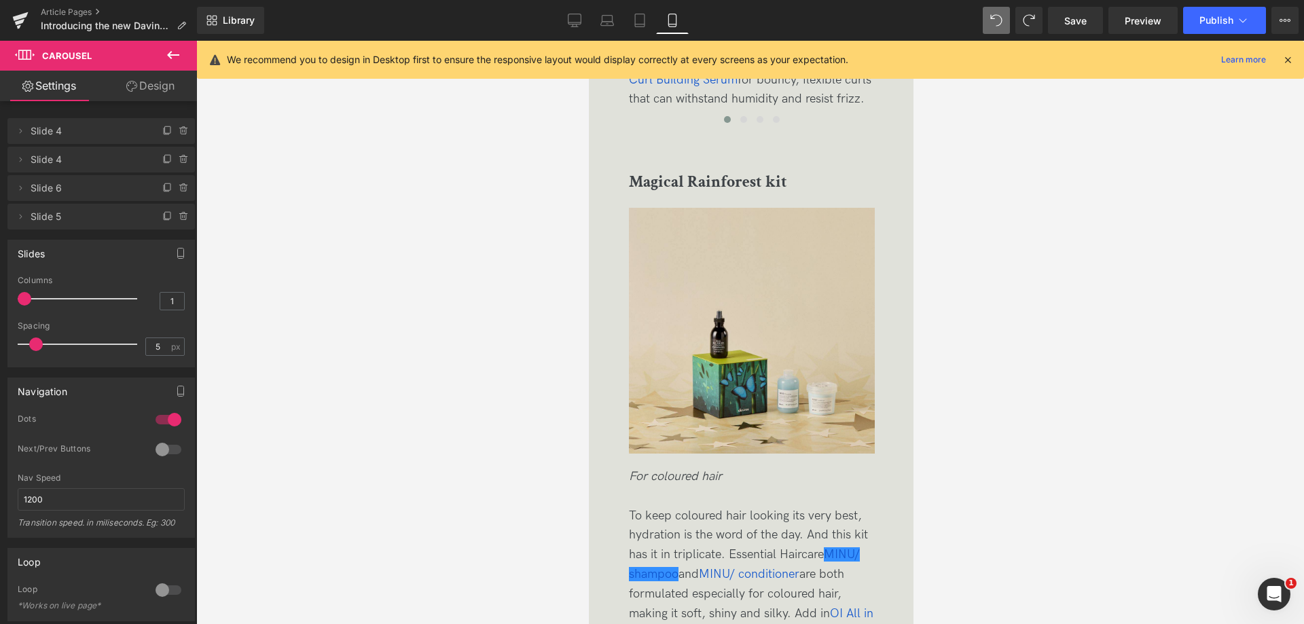
click at [1025, 452] on div at bounding box center [750, 332] width 1108 height 583
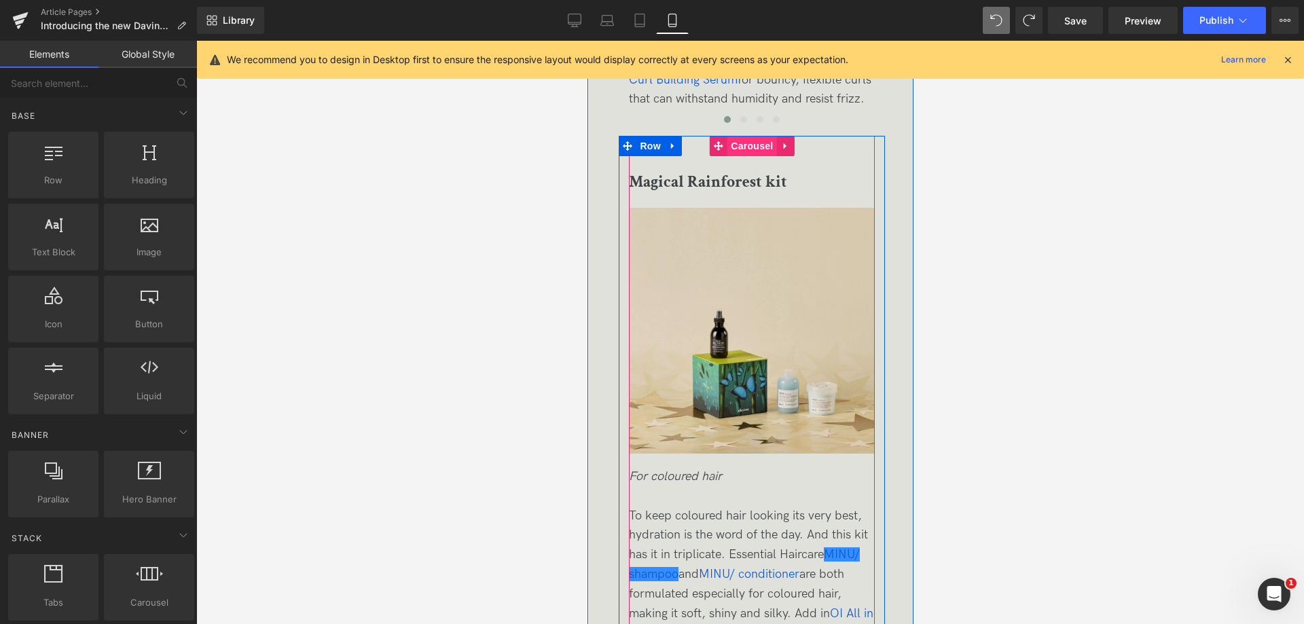
click at [744, 151] on span "Carousel" at bounding box center [751, 146] width 49 height 20
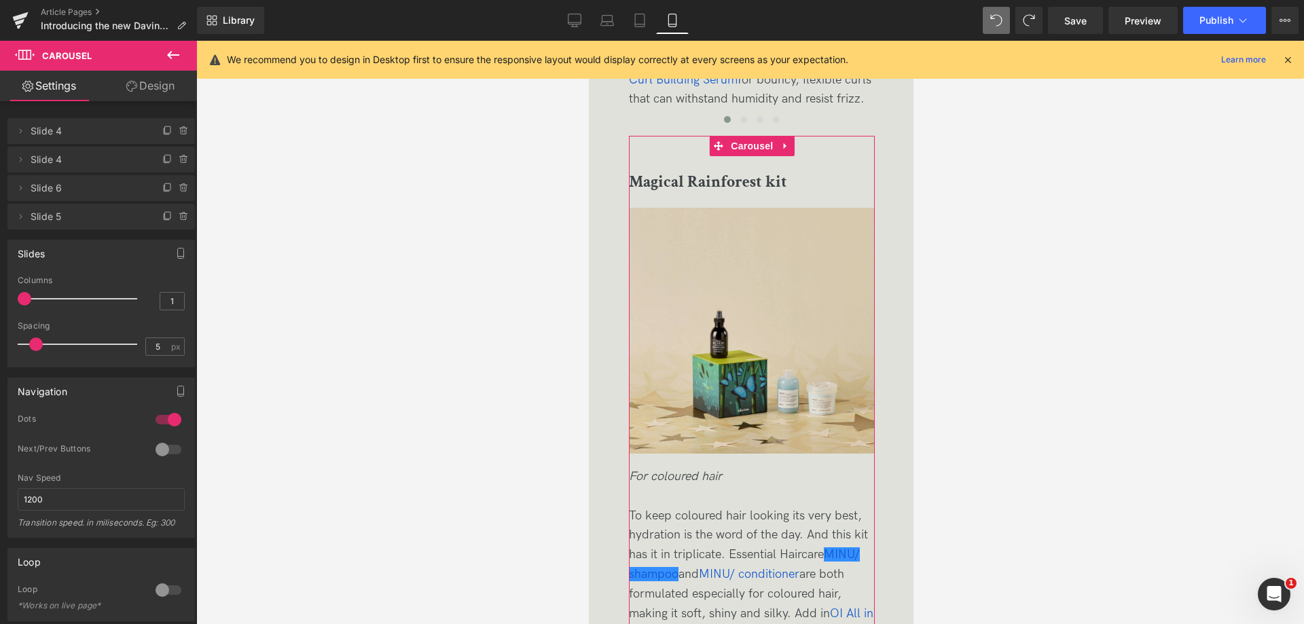
click at [165, 449] on div at bounding box center [168, 450] width 33 height 22
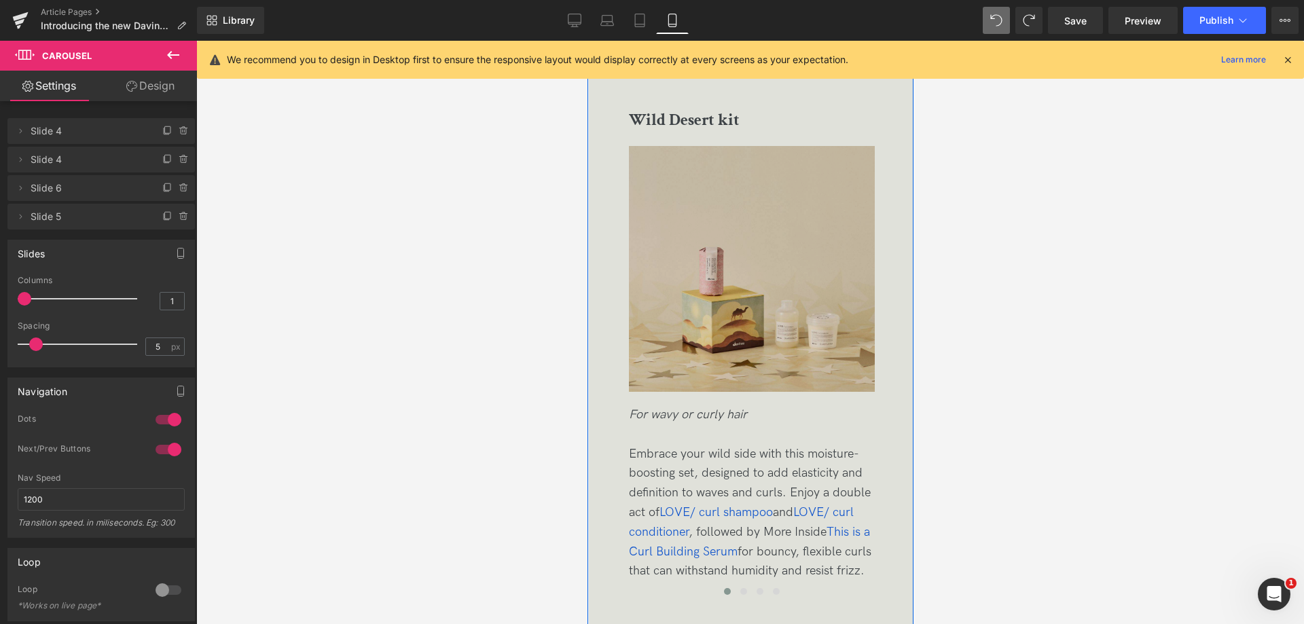
scroll to position [3192, 0]
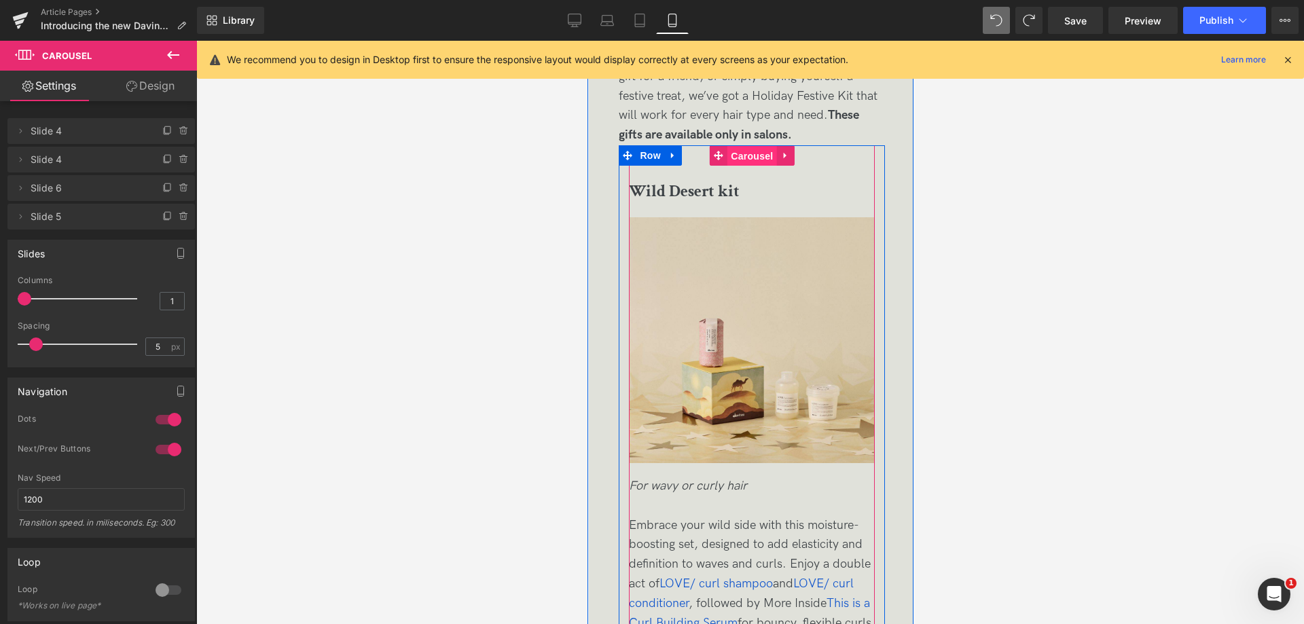
click at [758, 158] on span "Carousel" at bounding box center [751, 156] width 49 height 20
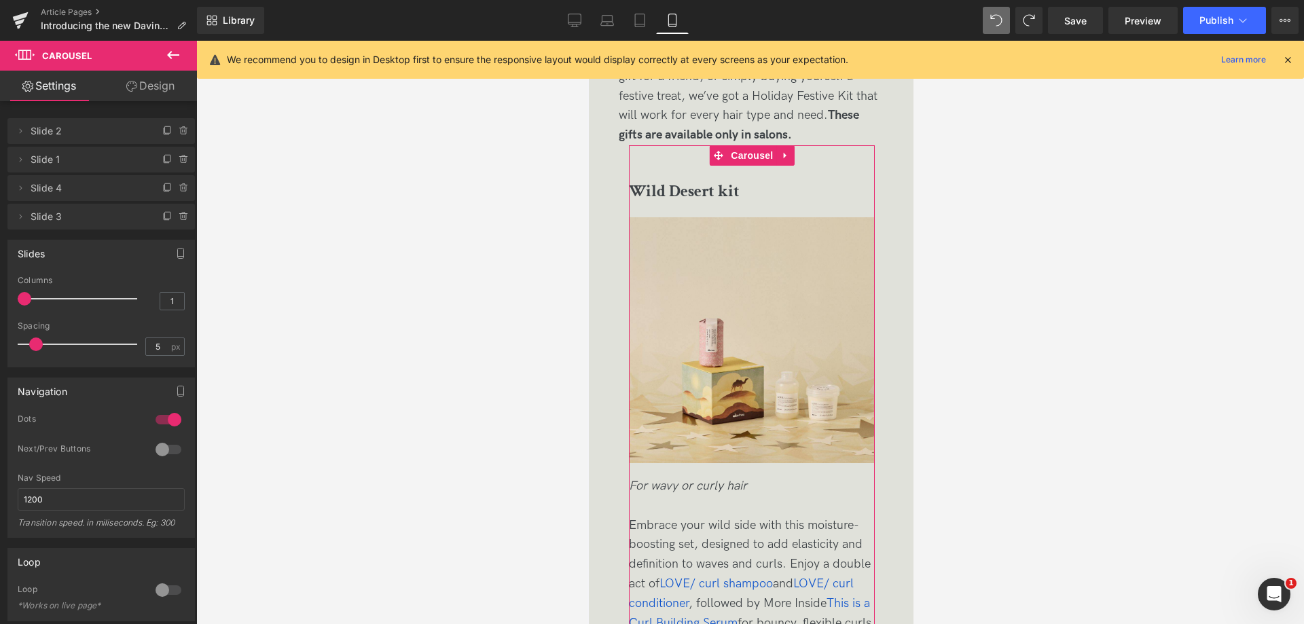
click at [160, 450] on div at bounding box center [168, 450] width 33 height 22
click at [1021, 406] on div at bounding box center [750, 332] width 1108 height 583
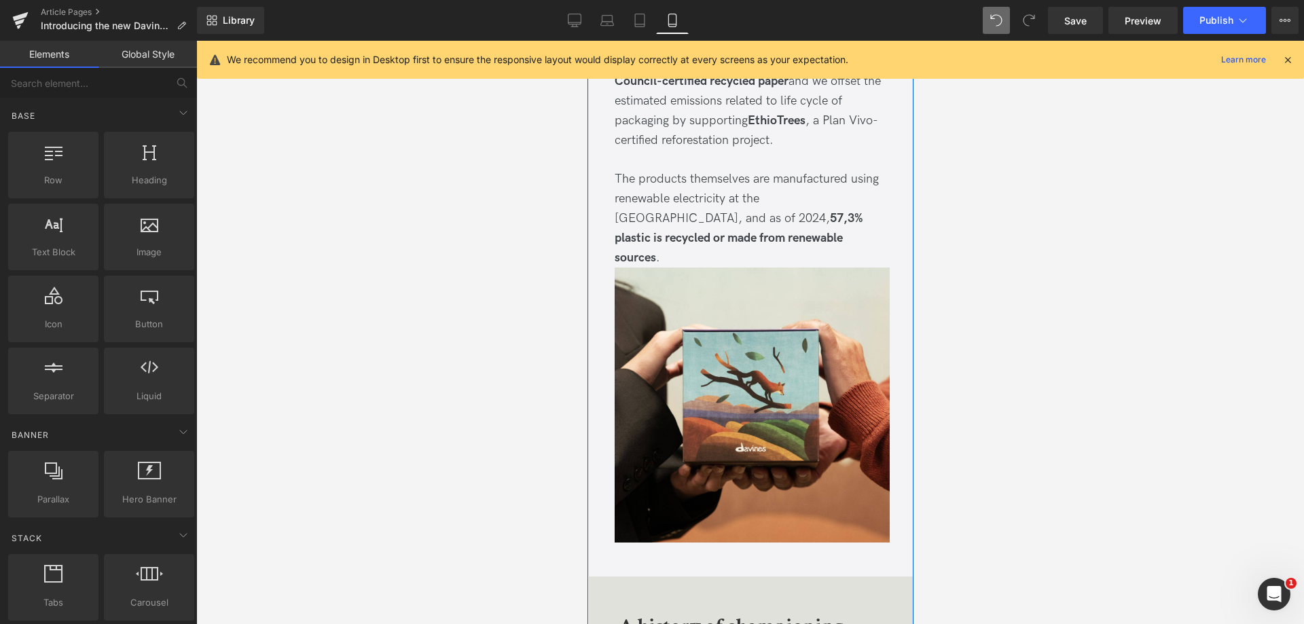
scroll to position [5161, 0]
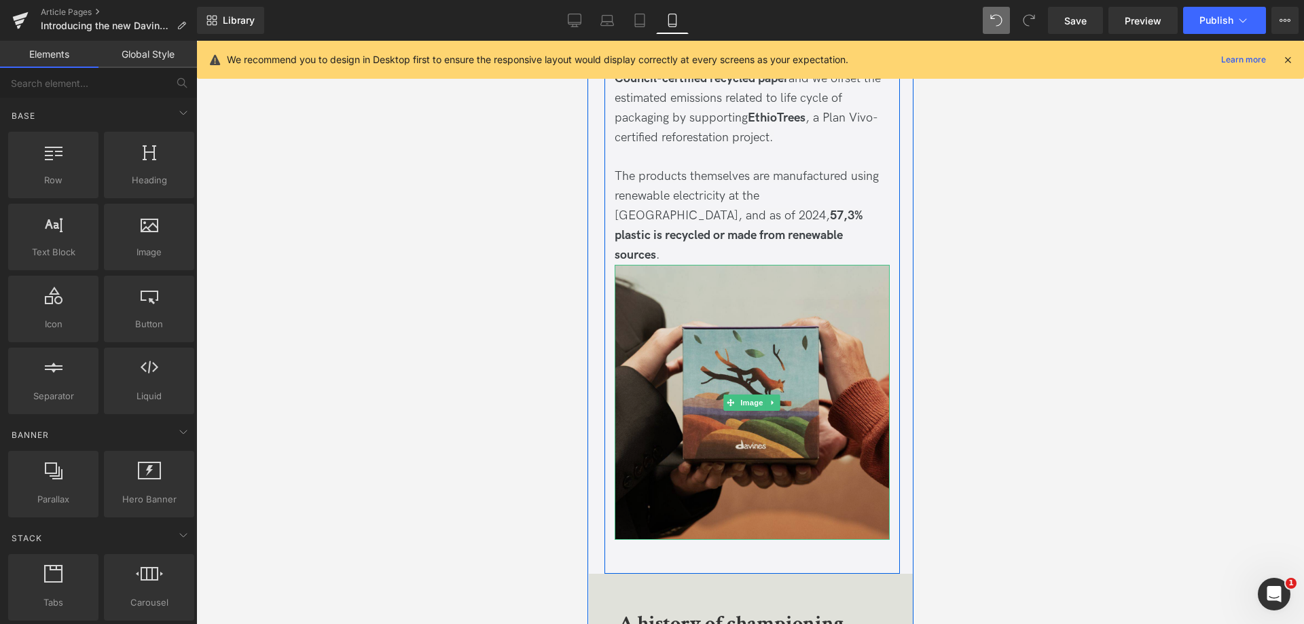
click at [745, 286] on img at bounding box center [751, 402] width 275 height 275
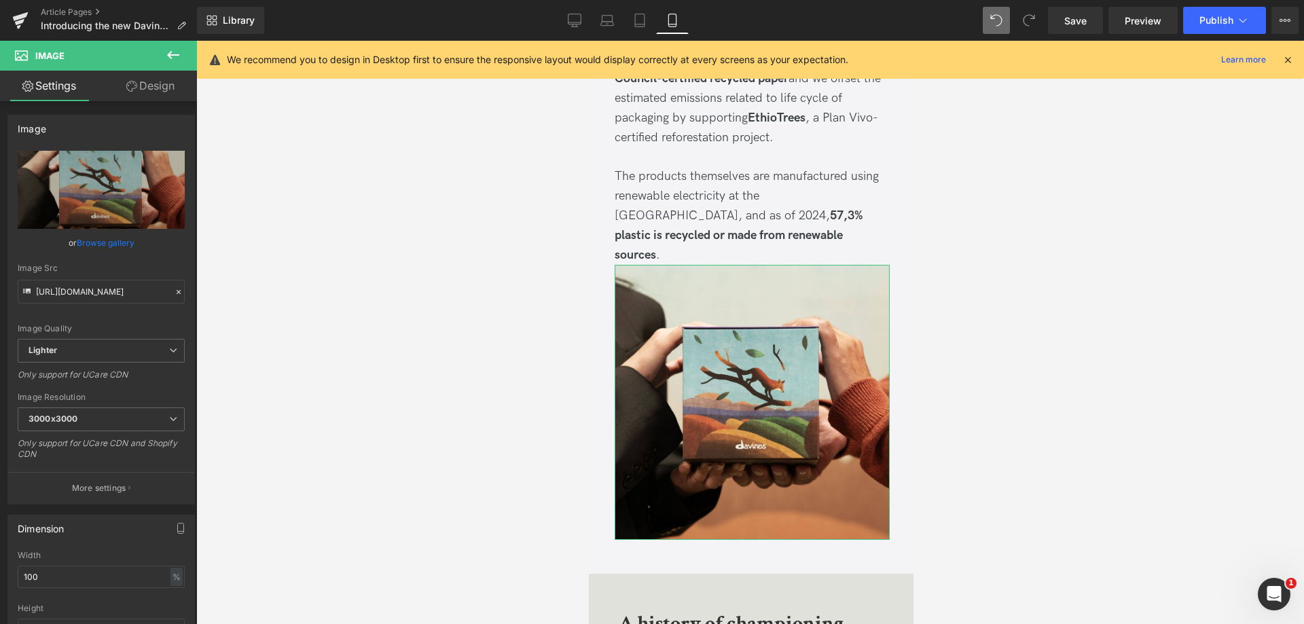
click at [157, 94] on link "Design" at bounding box center [150, 86] width 98 height 31
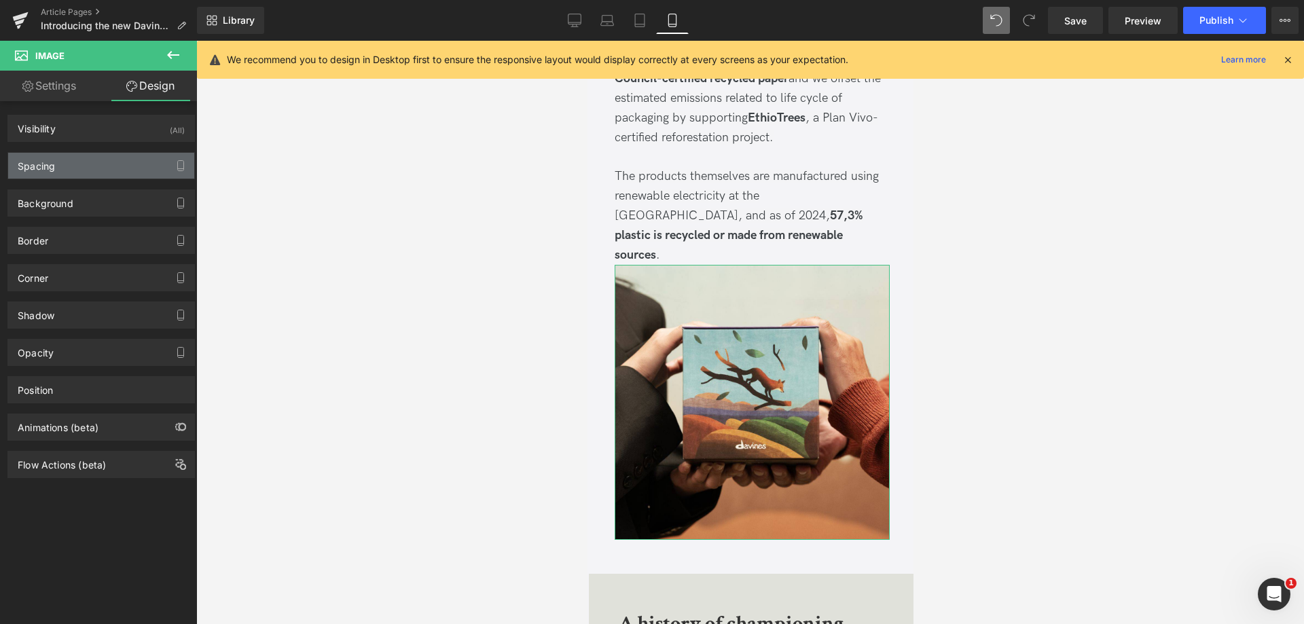
click at [77, 168] on div "Spacing" at bounding box center [101, 166] width 186 height 26
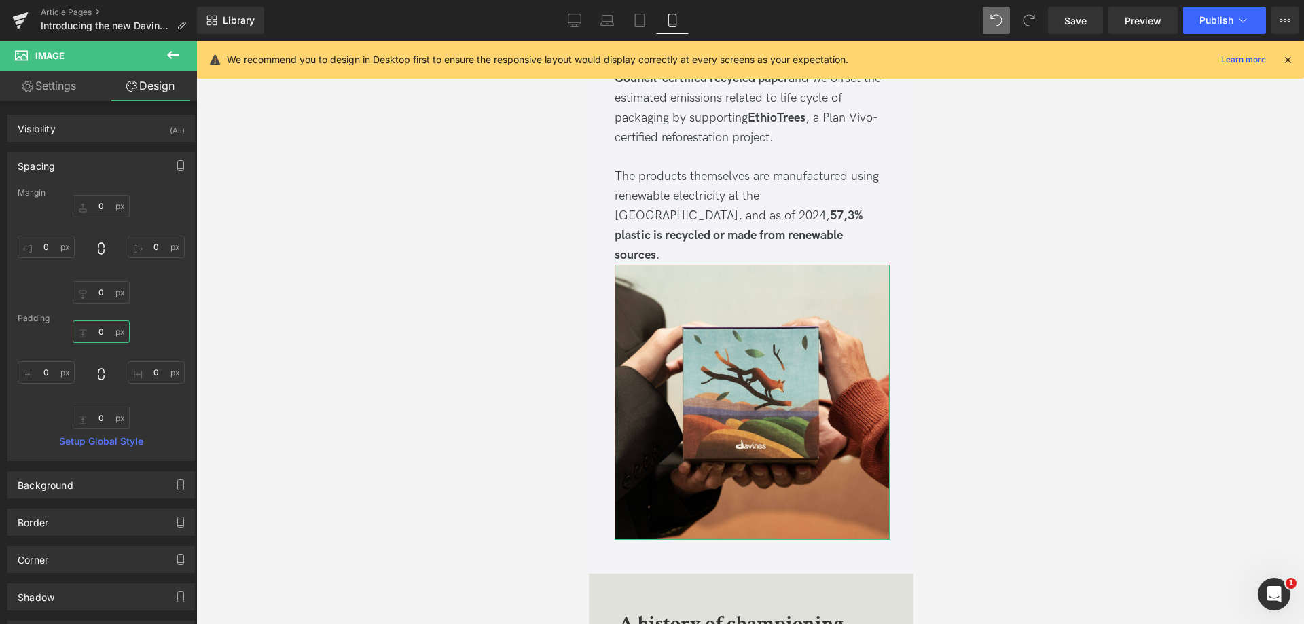
click at [90, 341] on input "0" at bounding box center [101, 332] width 57 height 22
click at [90, 333] on input "0" at bounding box center [101, 332] width 57 height 22
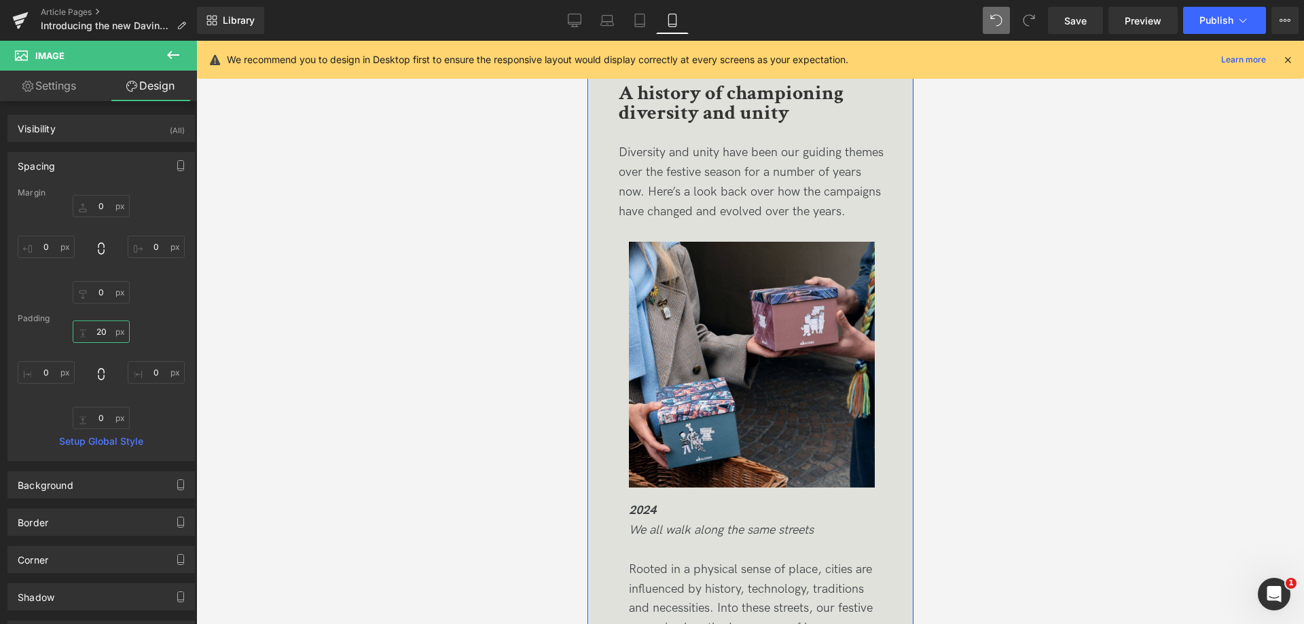
scroll to position [5704, 0]
type input "20"
click at [1078, 18] on span "Save" at bounding box center [1075, 21] width 22 height 14
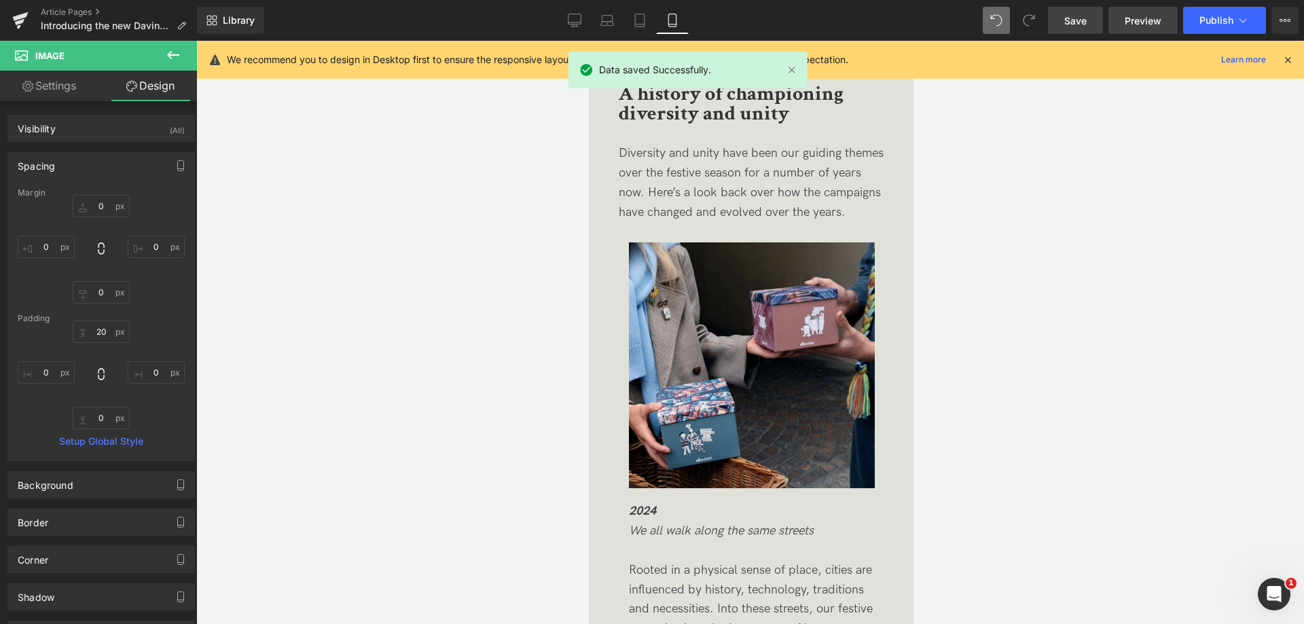
click at [1135, 18] on span "Preview" at bounding box center [1143, 21] width 37 height 14
